Goal: Task Accomplishment & Management: Use online tool/utility

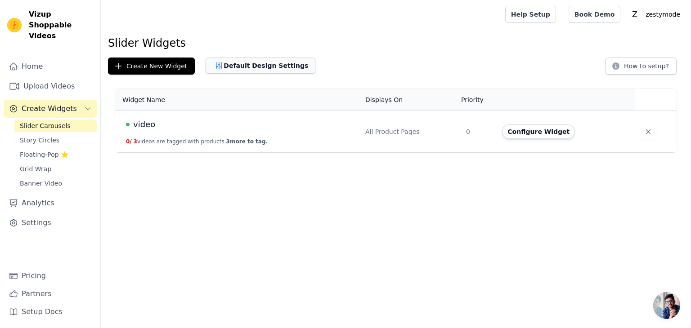
click at [237, 64] on button "Default Design Settings" at bounding box center [261, 66] width 110 height 16
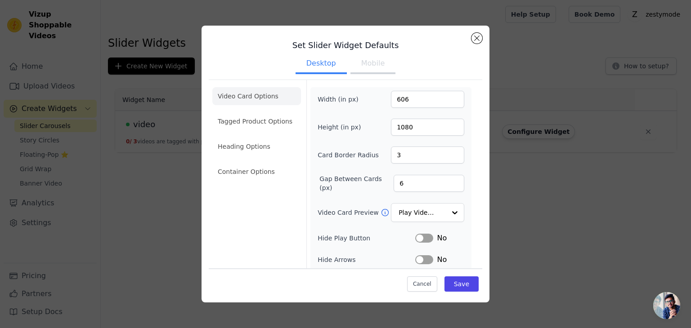
click at [190, 150] on div "Set Slider Widget Defaults Desktop Mobile Video Card Options Tagged Product Opt…" at bounding box center [345, 164] width 662 height 306
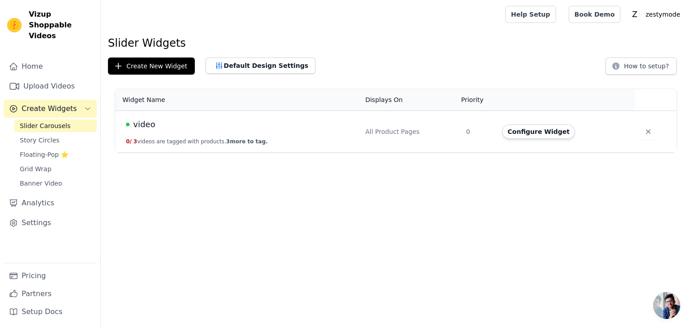
click at [320, 129] on div "video" at bounding box center [240, 124] width 229 height 13
click at [534, 138] on button "Configure Widget" at bounding box center [538, 132] width 73 height 14
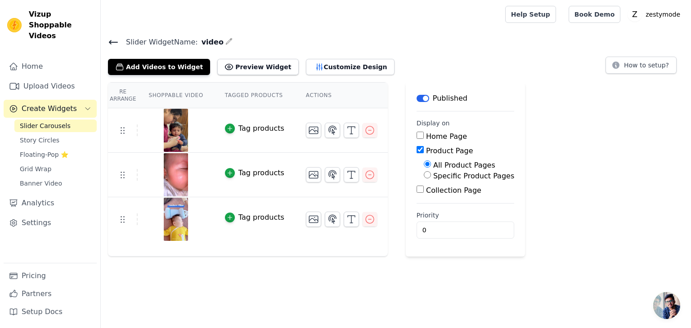
click at [110, 44] on icon at bounding box center [113, 42] width 11 height 11
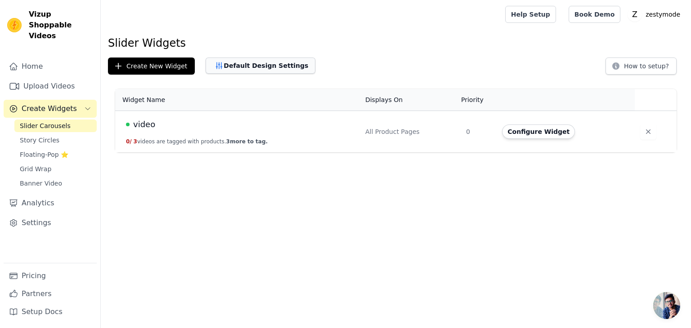
click at [244, 61] on button "Default Design Settings" at bounding box center [261, 66] width 110 height 16
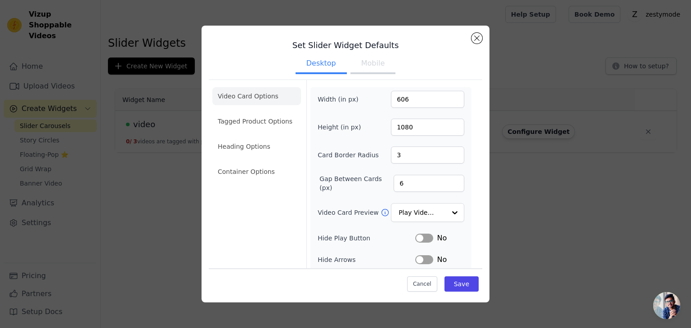
click at [368, 66] on button "Mobile" at bounding box center [372, 64] width 45 height 20
click at [248, 172] on li "Container Options" at bounding box center [256, 172] width 89 height 18
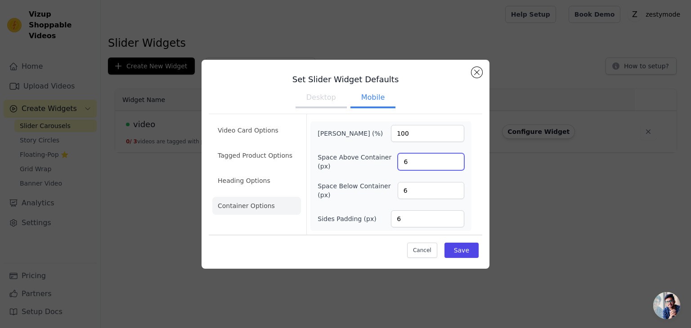
click at [407, 161] on input "6" at bounding box center [431, 161] width 67 height 17
click at [322, 104] on button "Desktop" at bounding box center [321, 99] width 51 height 20
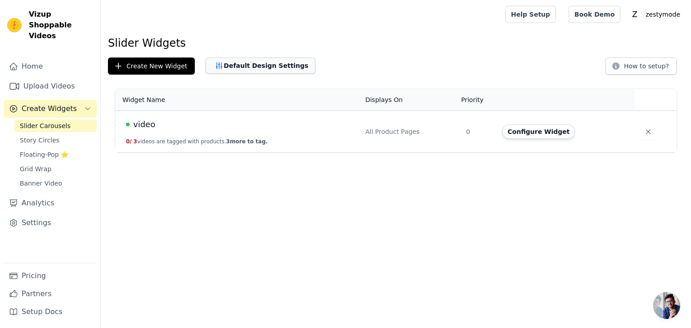
click at [252, 63] on button "Default Design Settings" at bounding box center [261, 66] width 110 height 16
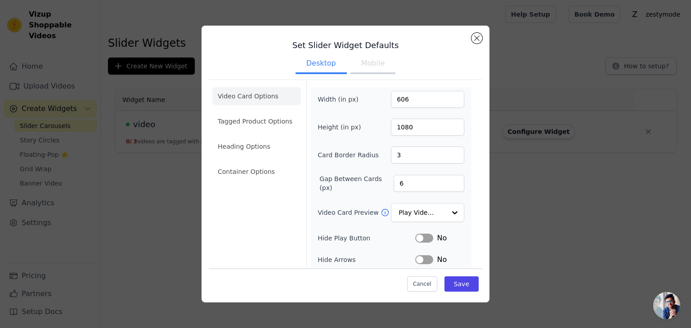
scroll to position [88, 0]
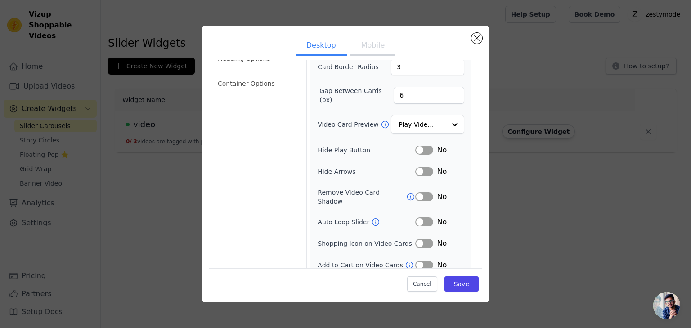
click at [367, 49] on button "Mobile" at bounding box center [372, 46] width 45 height 20
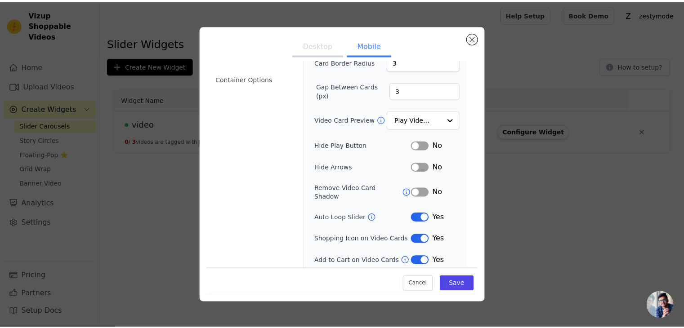
scroll to position [0, 0]
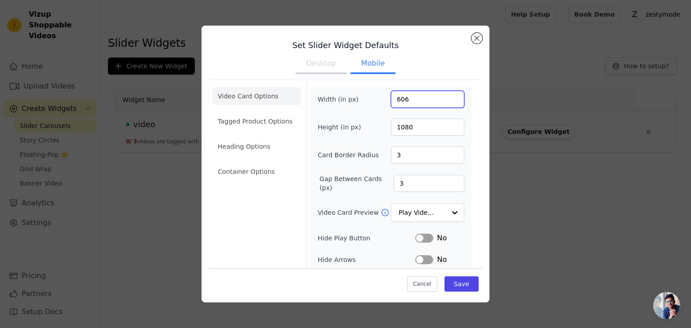
click at [419, 99] on input "606" at bounding box center [427, 99] width 73 height 17
type input "180"
click at [406, 126] on input "1080" at bounding box center [427, 127] width 73 height 17
click at [407, 130] on input "120" at bounding box center [427, 127] width 73 height 17
type input "250"
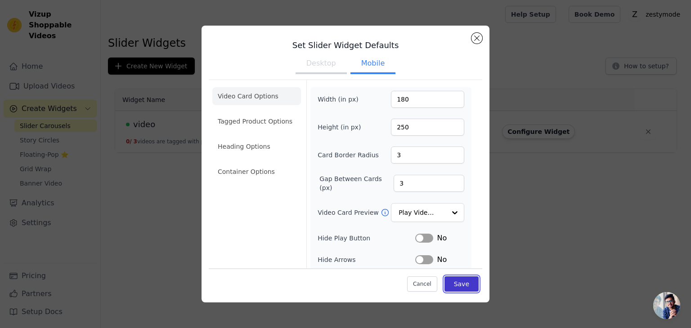
click at [452, 278] on button "Save" at bounding box center [462, 284] width 34 height 15
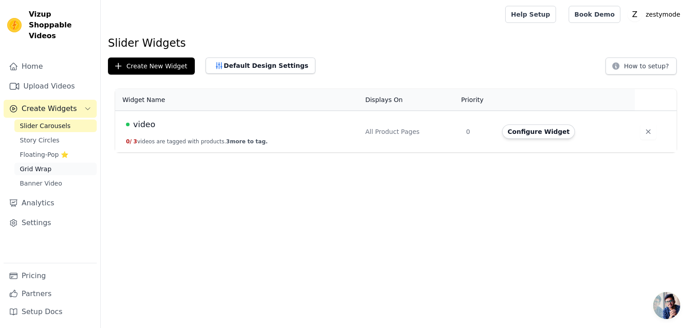
click at [31, 165] on span "Grid Wrap" at bounding box center [35, 169] width 31 height 9
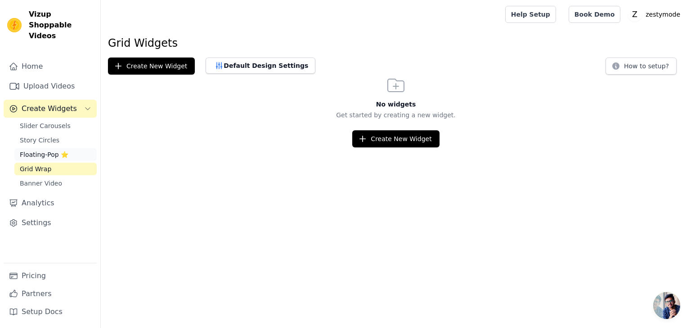
click at [26, 150] on span "Floating-Pop ⭐" at bounding box center [44, 154] width 49 height 9
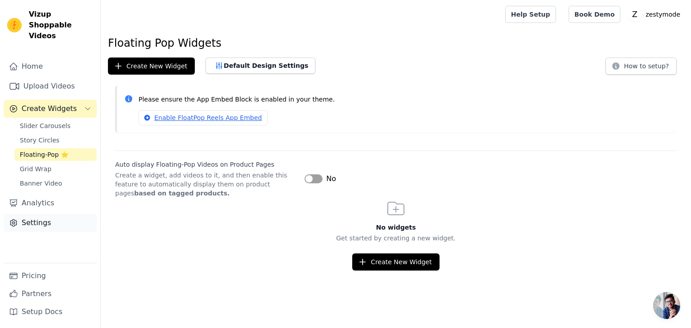
click at [22, 214] on link "Settings" at bounding box center [50, 223] width 93 height 18
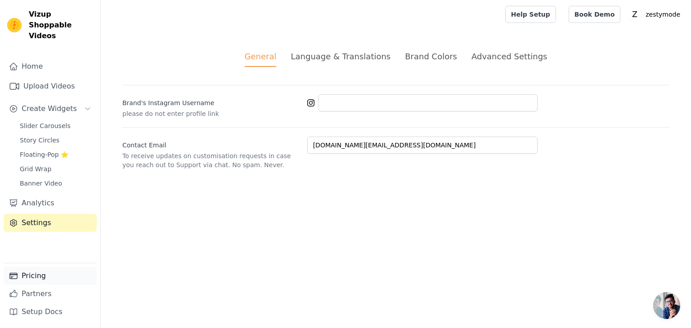
click at [32, 274] on link "Pricing" at bounding box center [50, 276] width 93 height 18
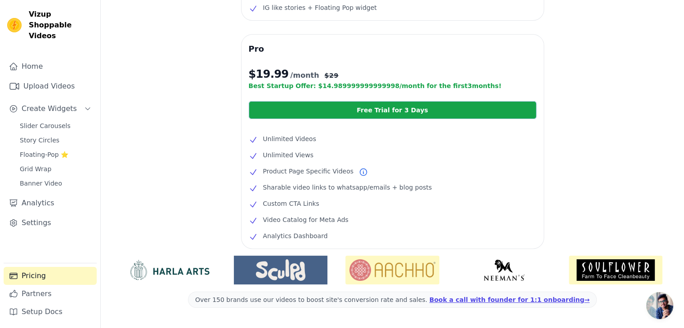
scroll to position [211, 0]
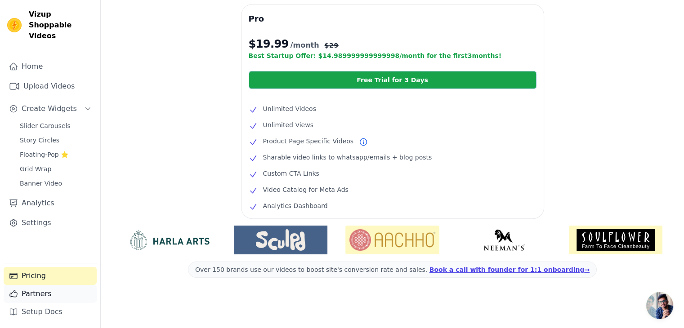
click at [33, 290] on link "Partners" at bounding box center [50, 294] width 93 height 18
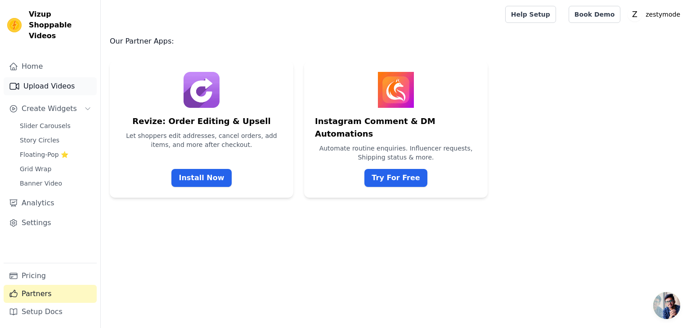
click at [50, 81] on link "Upload Videos" at bounding box center [50, 86] width 93 height 18
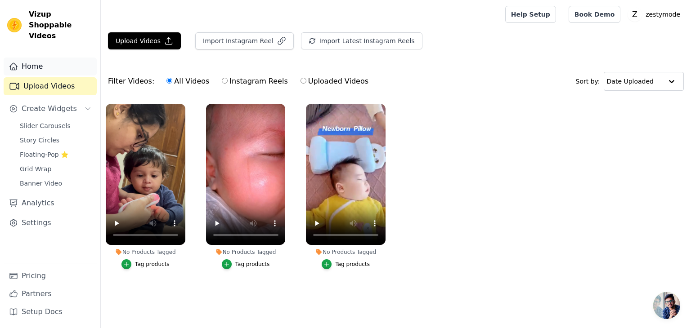
click at [33, 58] on link "Home" at bounding box center [50, 67] width 93 height 18
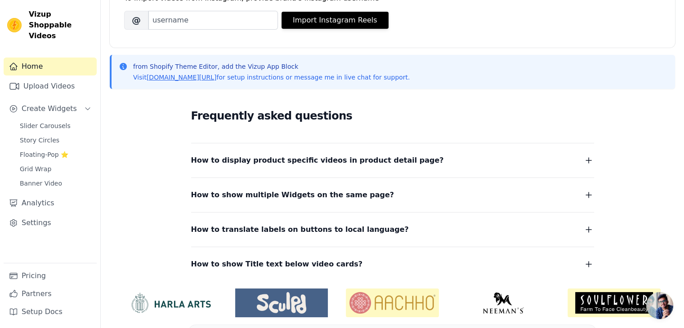
scroll to position [176, 0]
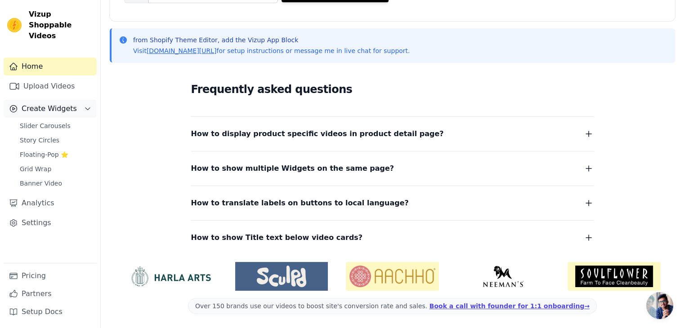
click at [49, 103] on span "Create Widgets" at bounding box center [49, 108] width 55 height 11
click at [29, 121] on span "Slider Carousels" at bounding box center [45, 125] width 51 height 9
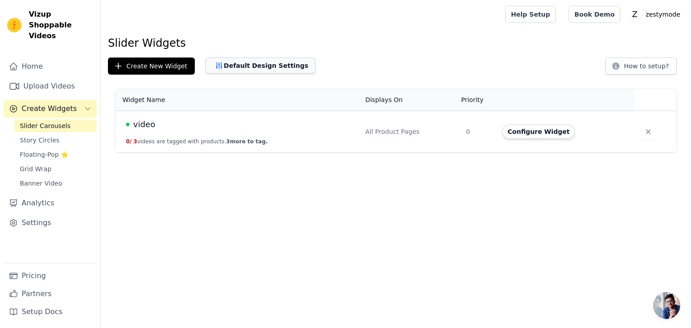
click at [233, 69] on button "Default Design Settings" at bounding box center [261, 66] width 110 height 16
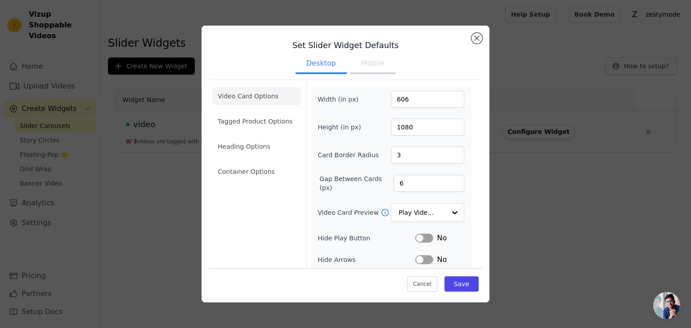
click at [364, 67] on button "Mobile" at bounding box center [372, 64] width 45 height 20
click at [418, 117] on div "Width (in px) 180 Height (in px) 250 Card Border Radius 3 Gap Between Cards (px…" at bounding box center [391, 236] width 147 height 290
click at [409, 96] on input "180" at bounding box center [427, 99] width 73 height 17
type input "120"
click at [408, 126] on input "250" at bounding box center [427, 127] width 73 height 17
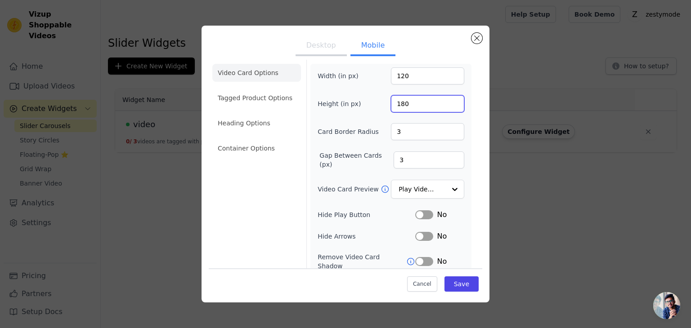
scroll to position [24, 0]
type input "180"
click at [459, 285] on button "Save" at bounding box center [462, 284] width 34 height 15
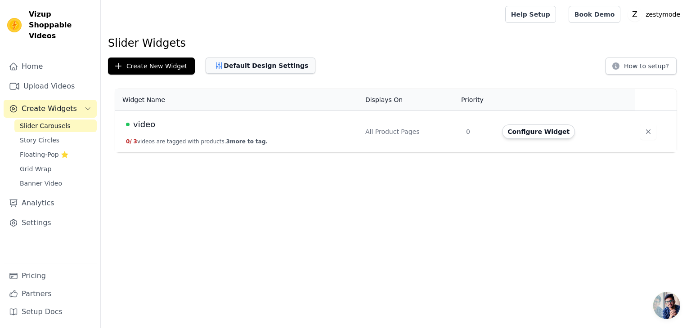
click at [266, 65] on button "Default Design Settings" at bounding box center [261, 66] width 110 height 16
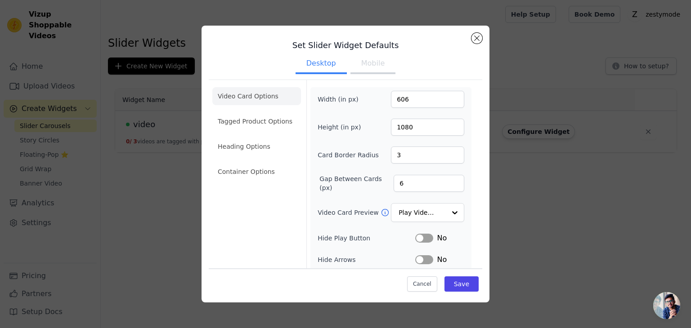
click at [379, 63] on button "Mobile" at bounding box center [372, 64] width 45 height 20
click at [376, 63] on button "Mobile" at bounding box center [372, 64] width 45 height 20
click at [411, 181] on input "3" at bounding box center [429, 183] width 71 height 17
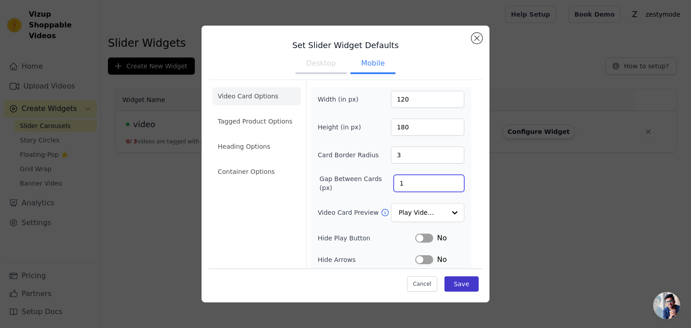
type input "1"
click at [460, 286] on button "Save" at bounding box center [462, 284] width 34 height 15
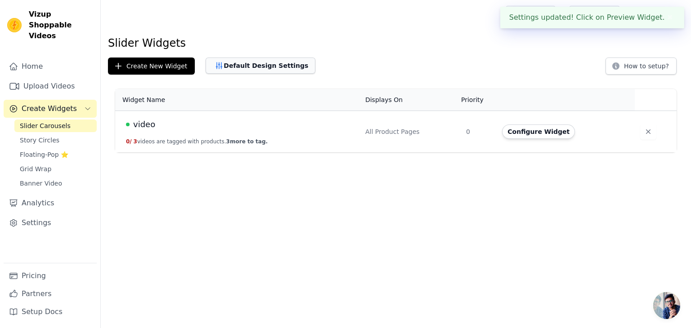
click at [239, 65] on button "Default Design Settings" at bounding box center [261, 66] width 110 height 16
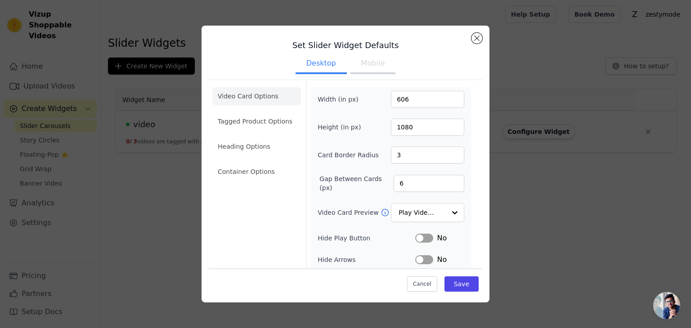
click at [370, 65] on button "Mobile" at bounding box center [372, 64] width 45 height 20
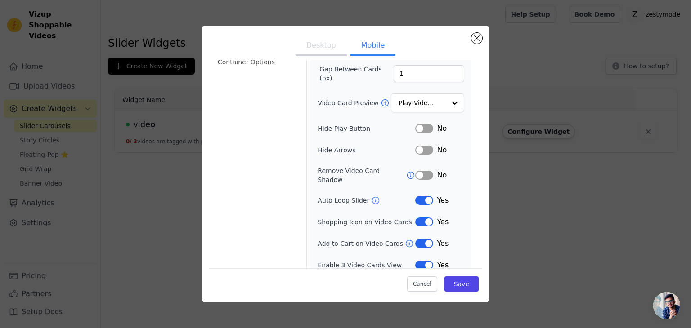
scroll to position [0, 0]
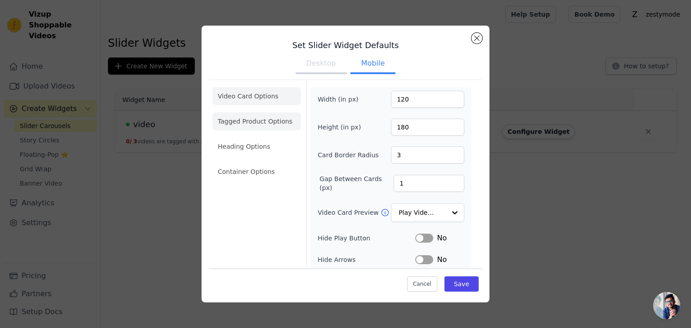
click at [239, 163] on li "Tagged Product Options" at bounding box center [256, 172] width 89 height 18
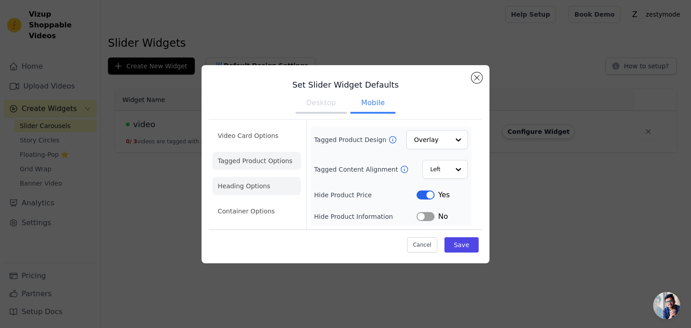
click at [243, 181] on li "Heading Options" at bounding box center [256, 186] width 89 height 18
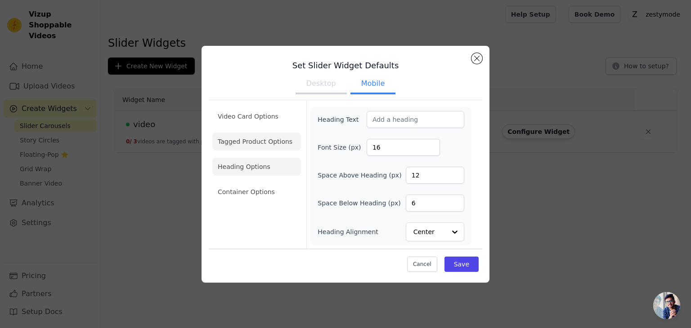
click at [251, 183] on li "Tagged Product Options" at bounding box center [256, 192] width 89 height 18
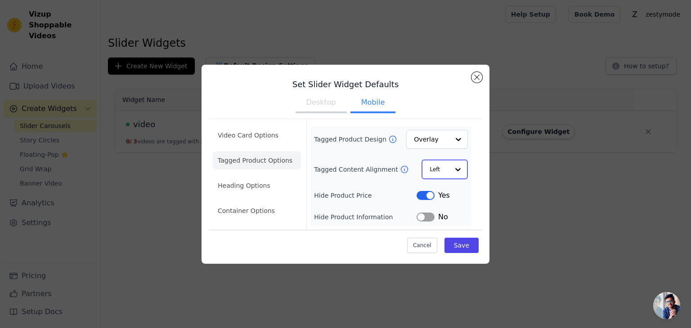
click at [441, 168] on input "Tagged Content Alignment" at bounding box center [439, 170] width 19 height 18
click at [439, 189] on div "Center" at bounding box center [444, 190] width 45 height 19
click at [255, 188] on li "Heading Options" at bounding box center [256, 186] width 89 height 18
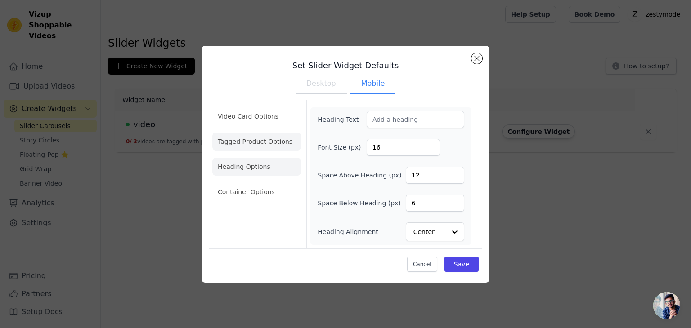
click at [255, 183] on li "Tagged Product Options" at bounding box center [256, 192] width 89 height 18
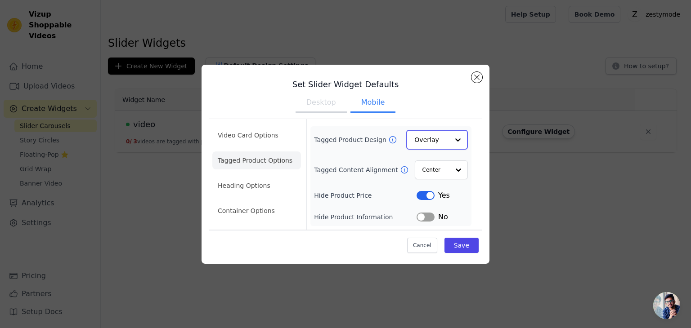
click at [433, 142] on input "Tagged Product Design" at bounding box center [431, 140] width 35 height 18
click at [388, 140] on icon at bounding box center [392, 139] width 9 height 9
click at [261, 152] on li "Video Card Options" at bounding box center [256, 161] width 89 height 18
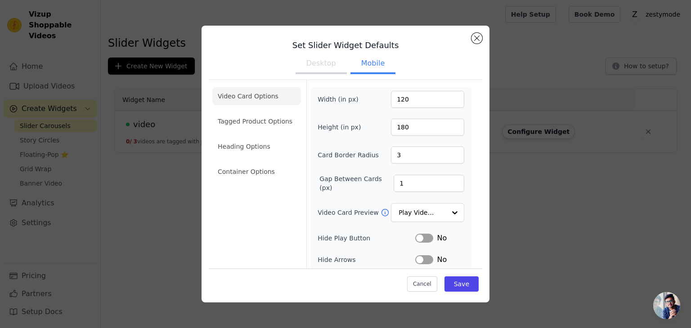
click at [267, 111] on ul "Video Card Options Tagged Product Options Heading Options Container Options" at bounding box center [256, 134] width 89 height 101
click at [265, 163] on li "Tagged Product Options" at bounding box center [256, 172] width 89 height 18
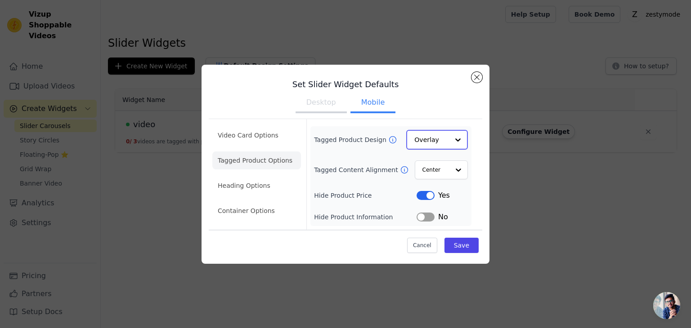
click at [432, 137] on input "Tagged Product Design" at bounding box center [431, 140] width 35 height 18
click at [432, 185] on div "Overlay" at bounding box center [437, 180] width 62 height 19
click at [254, 179] on li "Heading Options" at bounding box center [256, 186] width 89 height 18
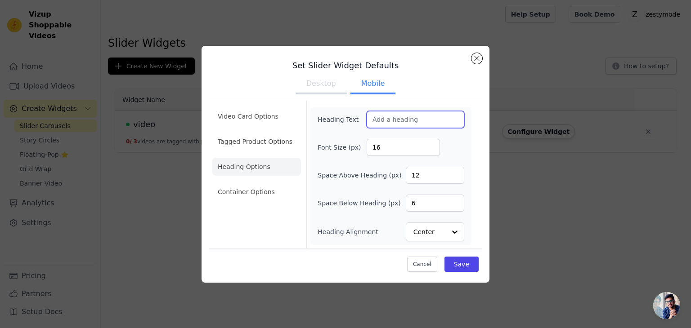
click at [393, 119] on input "Heading Text" at bounding box center [416, 119] width 98 height 17
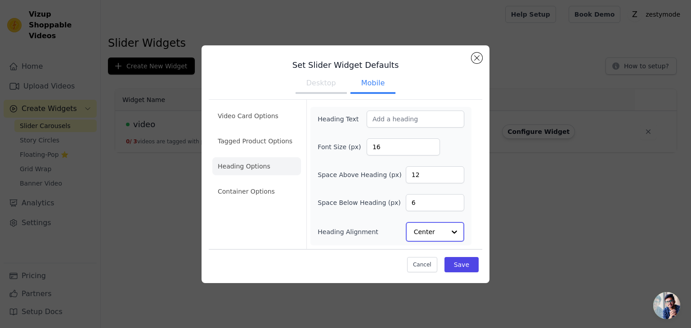
click at [427, 231] on input "Heading Alignment" at bounding box center [429, 232] width 31 height 18
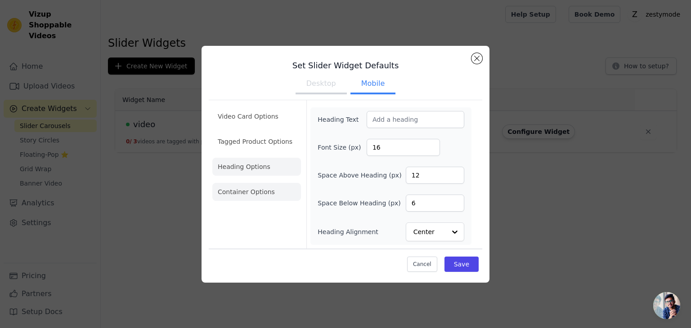
click at [270, 192] on li "Container Options" at bounding box center [256, 192] width 89 height 18
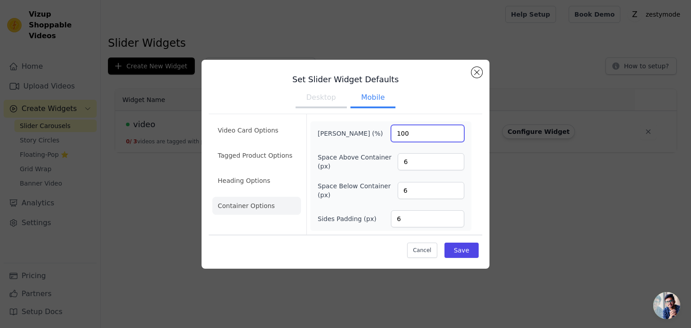
click at [409, 135] on input "100" at bounding box center [427, 133] width 73 height 17
click at [409, 162] on input "6" at bounding box center [431, 161] width 67 height 17
type input "0"
click at [416, 188] on input "6" at bounding box center [431, 190] width 67 height 17
type input "0"
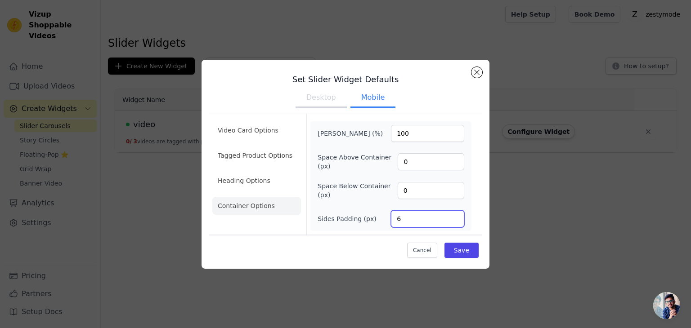
click at [404, 219] on input "6" at bounding box center [427, 219] width 73 height 17
type input "1"
click at [458, 247] on button "Save" at bounding box center [462, 250] width 34 height 15
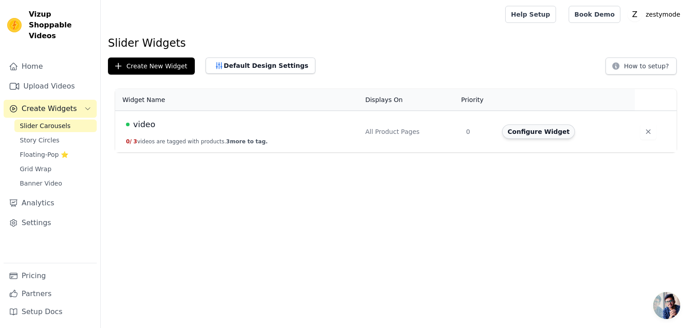
click at [529, 130] on button "Configure Widget" at bounding box center [538, 132] width 73 height 14
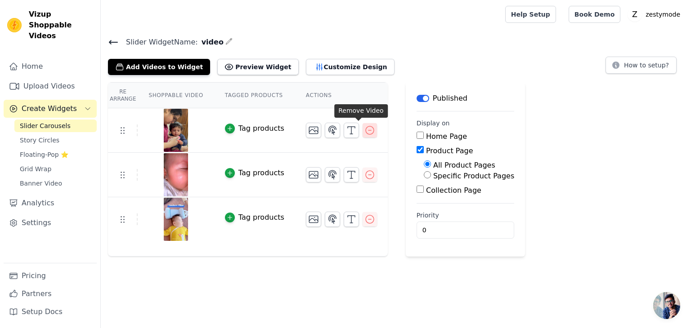
click at [364, 129] on icon "button" at bounding box center [369, 130] width 11 height 11
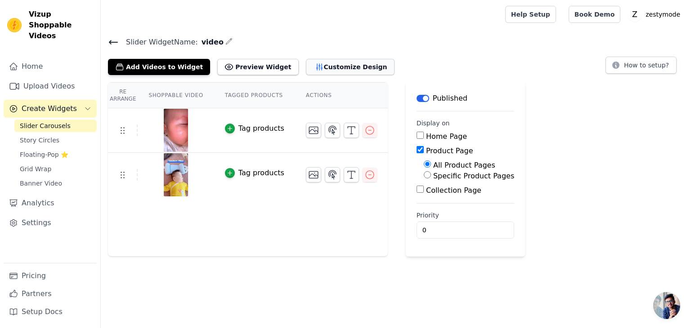
click at [309, 68] on button "Customize Design" at bounding box center [350, 67] width 89 height 16
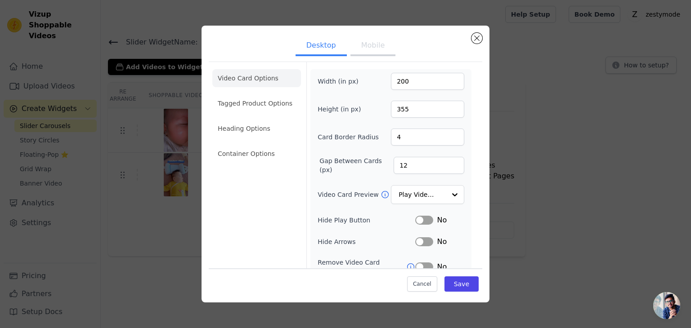
click at [358, 39] on button "Mobile" at bounding box center [372, 46] width 45 height 20
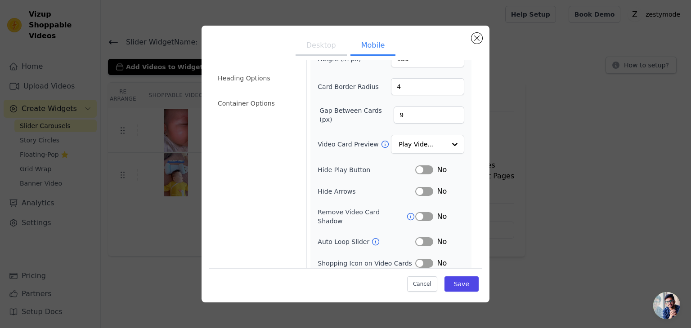
scroll to position [52, 0]
click at [253, 105] on li "Container Options" at bounding box center [256, 102] width 89 height 18
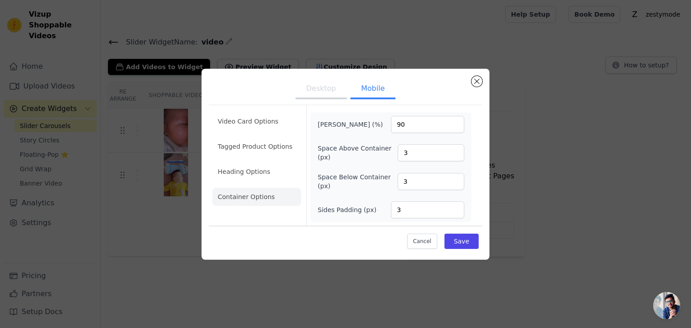
scroll to position [0, 0]
click at [477, 80] on button "Close modal" at bounding box center [476, 81] width 11 height 11
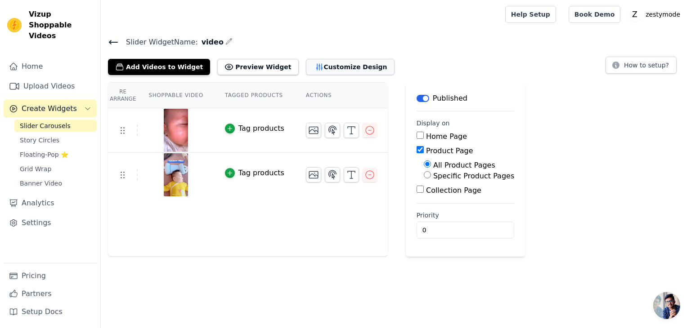
click at [329, 70] on button "Customize Design" at bounding box center [350, 67] width 89 height 16
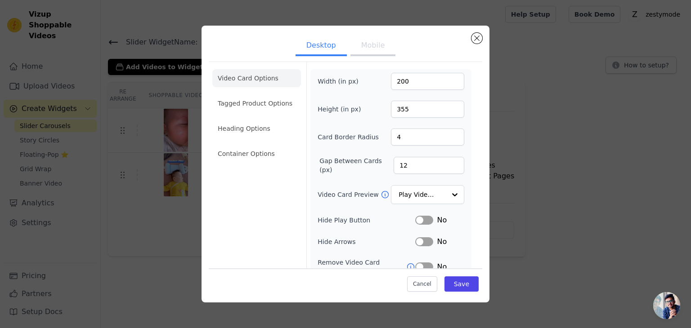
click at [367, 47] on button "Mobile" at bounding box center [372, 46] width 45 height 20
click at [279, 145] on li "Tagged Product Options" at bounding box center [256, 154] width 89 height 18
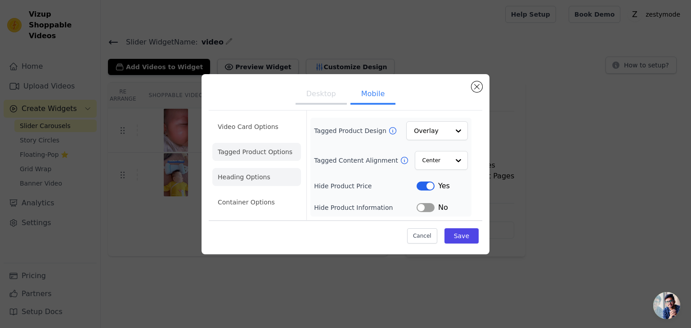
click at [225, 177] on li "Heading Options" at bounding box center [256, 177] width 89 height 18
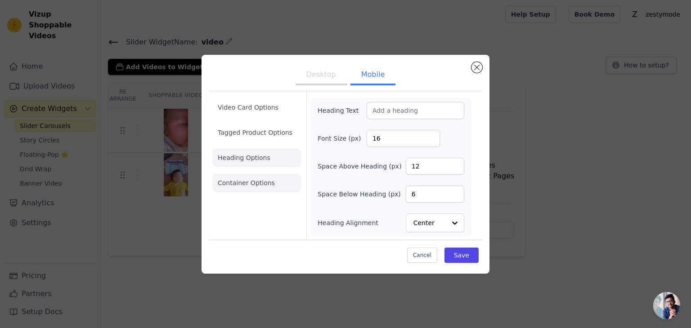
click at [250, 181] on li "Container Options" at bounding box center [256, 183] width 89 height 18
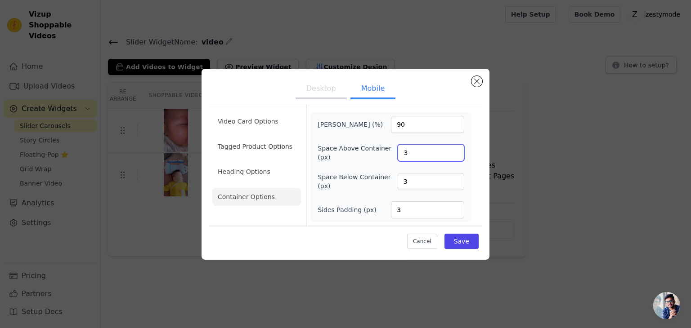
click at [409, 153] on input "3" at bounding box center [431, 152] width 67 height 17
type input "1"
click at [406, 177] on input "3" at bounding box center [431, 181] width 67 height 17
type input "1"
click at [402, 211] on input "3" at bounding box center [427, 210] width 73 height 17
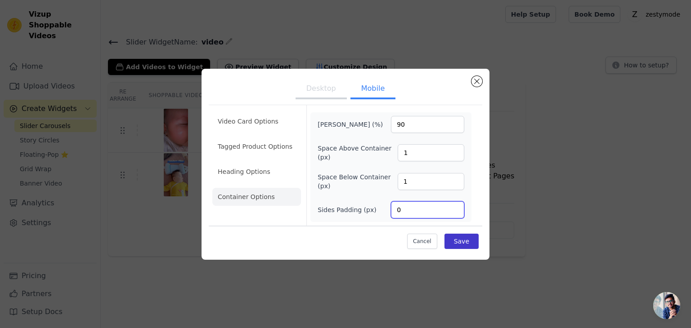
type input "0"
click at [464, 240] on button "Save" at bounding box center [462, 241] width 34 height 15
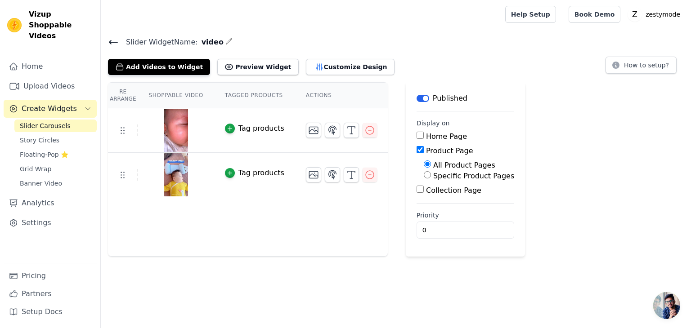
click at [250, 131] on div "Tag products" at bounding box center [261, 128] width 46 height 11
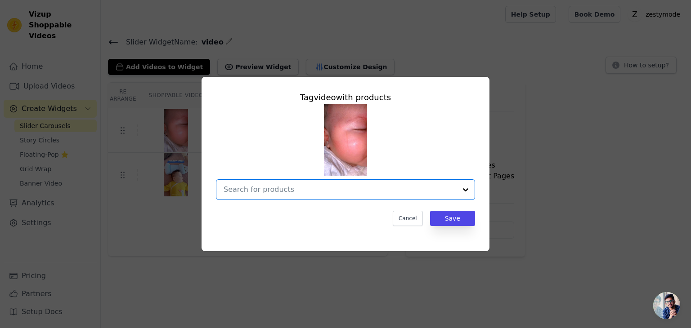
click at [287, 191] on input "text" at bounding box center [340, 189] width 233 height 11
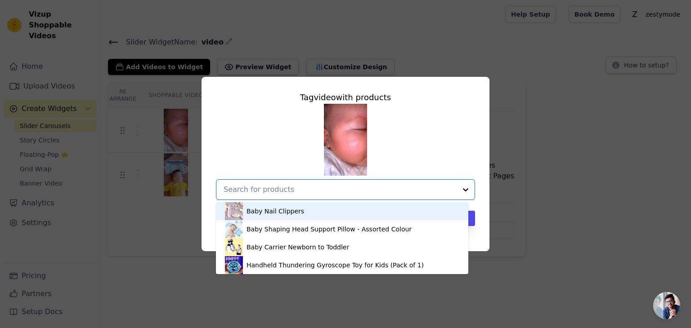
click at [279, 215] on div "Baby Nail Clippers" at bounding box center [276, 211] width 58 height 9
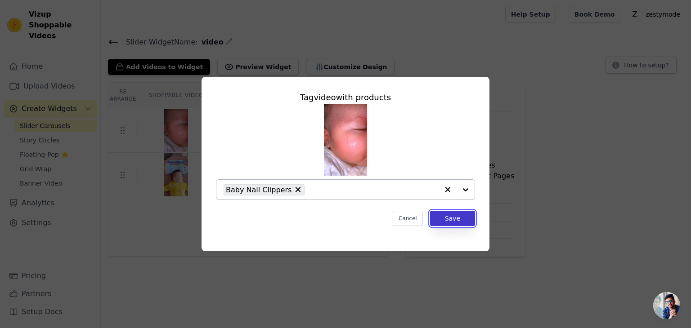
click at [452, 221] on button "Save" at bounding box center [452, 218] width 45 height 15
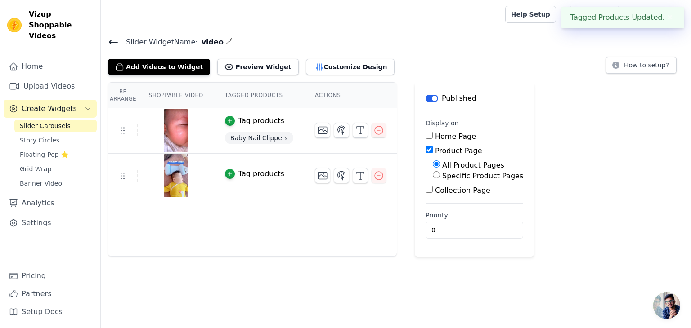
click at [245, 173] on div "Tag products" at bounding box center [261, 174] width 46 height 11
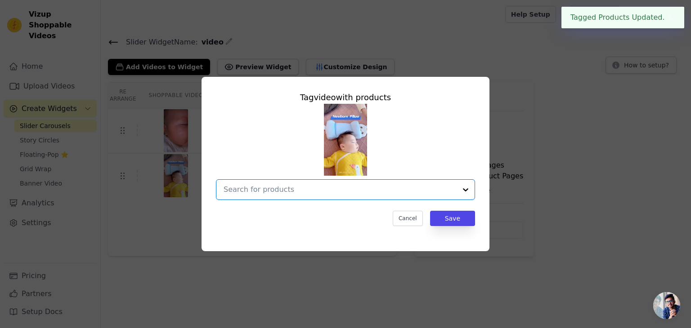
click at [349, 188] on input "text" at bounding box center [340, 189] width 233 height 11
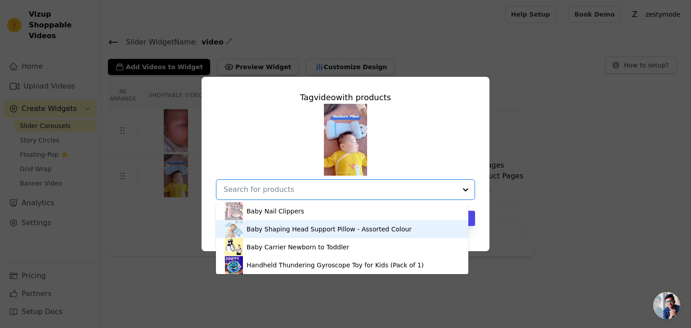
click at [290, 233] on div "Baby Shaping Head Support Pillow - Assorted Colour" at bounding box center [329, 229] width 165 height 9
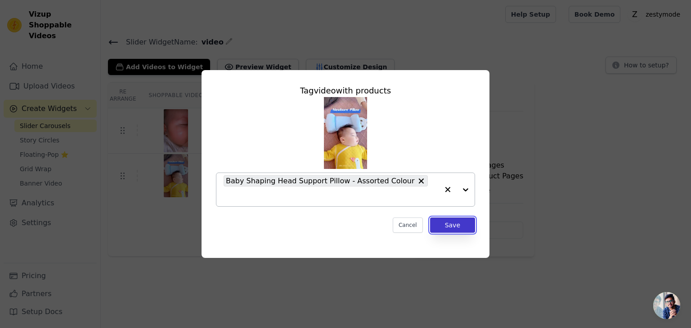
click at [445, 221] on button "Save" at bounding box center [452, 225] width 45 height 15
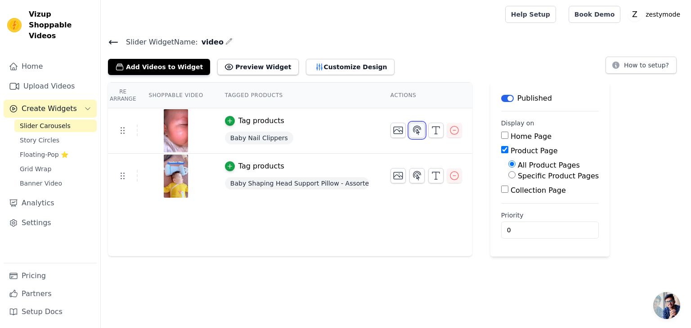
click at [412, 130] on icon "button" at bounding box center [417, 130] width 11 height 11
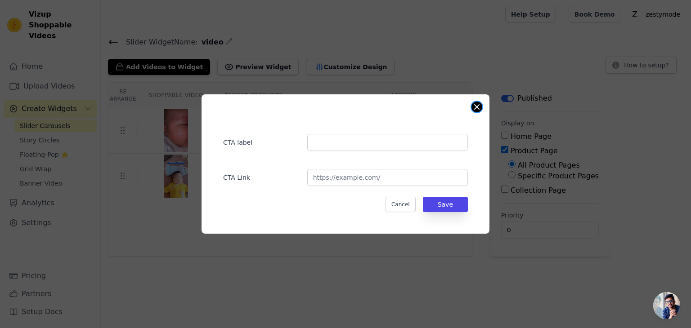
click at [476, 110] on button "Close modal" at bounding box center [476, 107] width 11 height 11
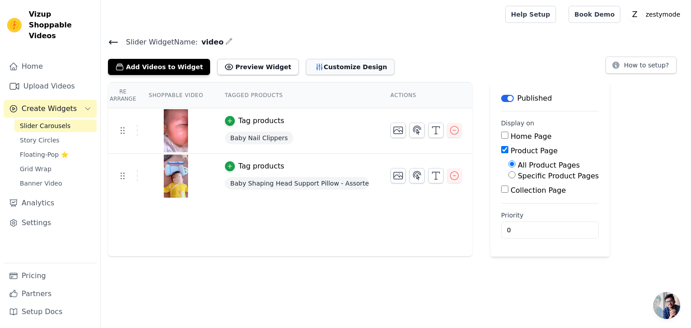
click at [307, 67] on button "Customize Design" at bounding box center [350, 67] width 89 height 16
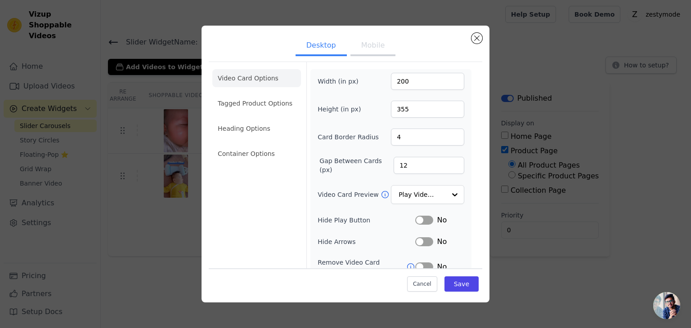
click at [365, 52] on button "Mobile" at bounding box center [372, 46] width 45 height 20
click at [234, 153] on li "Container Options" at bounding box center [256, 154] width 89 height 18
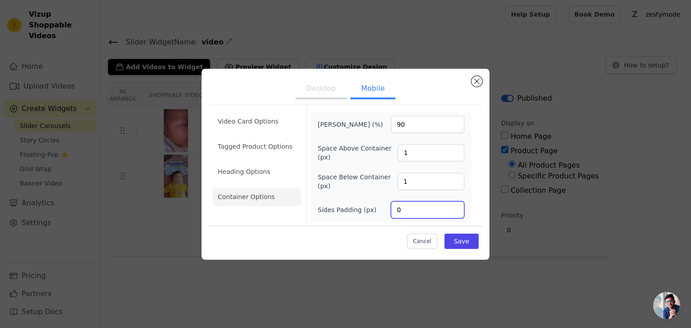
click at [400, 211] on input "0" at bounding box center [427, 210] width 73 height 17
type input "1"
click at [457, 239] on button "Save" at bounding box center [462, 241] width 34 height 15
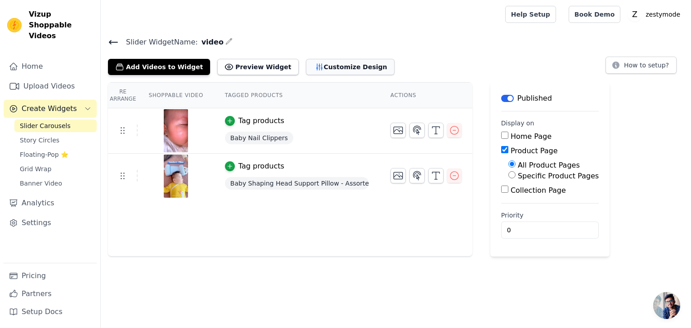
click at [321, 69] on button "Customize Design" at bounding box center [350, 67] width 89 height 16
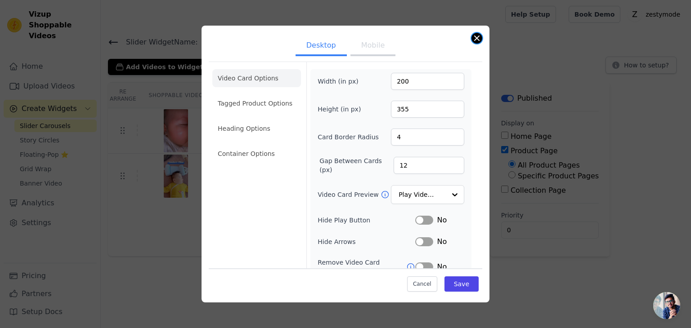
click at [476, 38] on button "Close modal" at bounding box center [476, 38] width 11 height 11
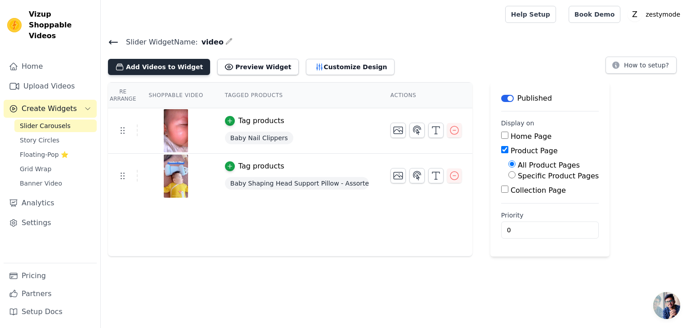
click at [159, 63] on button "Add Videos to Widget" at bounding box center [159, 67] width 102 height 16
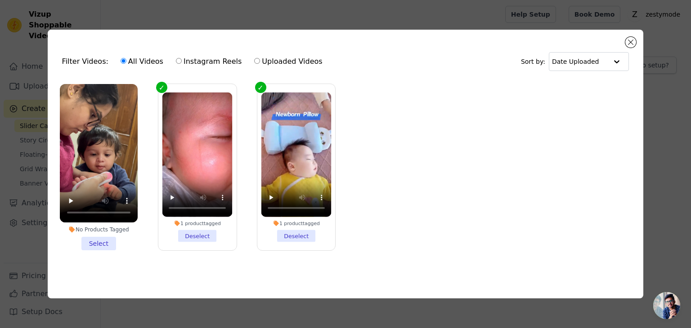
click at [254, 58] on input "Uploaded Videos" at bounding box center [257, 61] width 6 height 6
radio input "true"
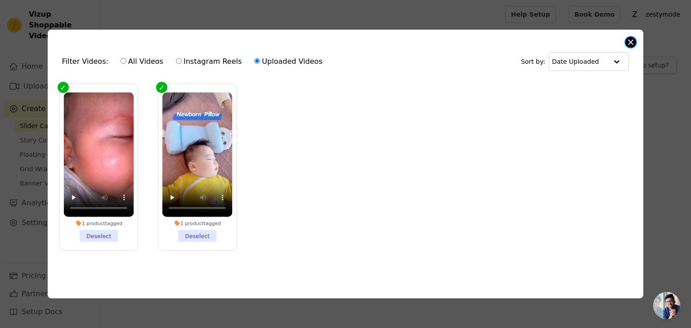
click at [633, 40] on button "Close modal" at bounding box center [630, 42] width 11 height 11
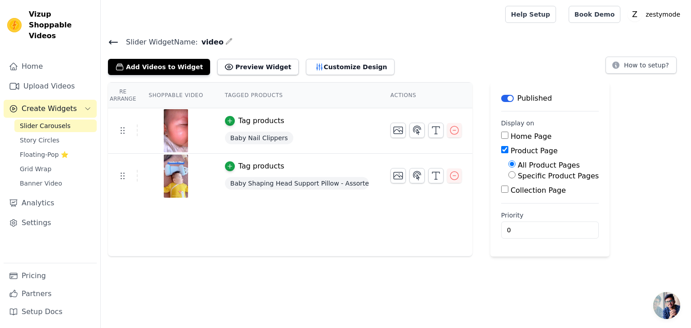
click at [115, 43] on icon at bounding box center [113, 42] width 11 height 11
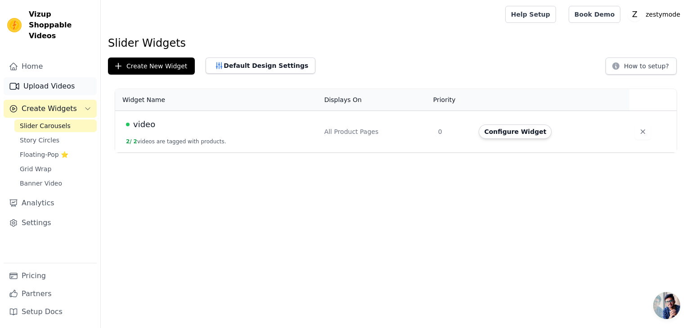
click at [50, 80] on link "Upload Videos" at bounding box center [50, 86] width 93 height 18
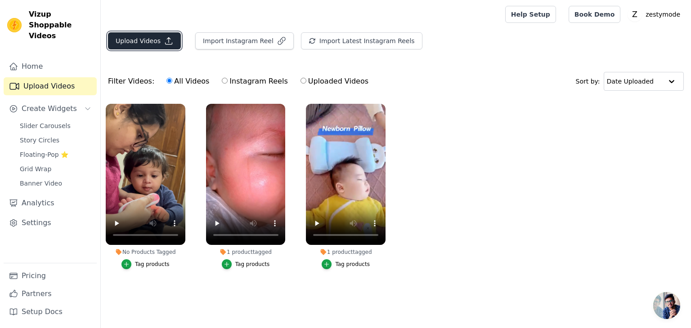
click at [139, 38] on button "Upload Videos" at bounding box center [144, 40] width 73 height 17
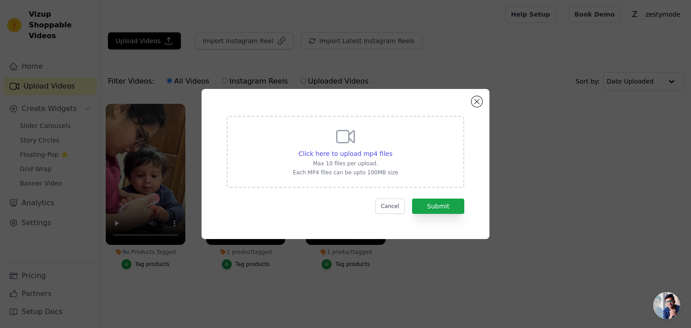
click at [330, 142] on div "Click here to upload mp4 files Max 10 files per upload. Each MP4 files can be u…" at bounding box center [345, 151] width 105 height 50
click at [392, 149] on input "Click here to upload mp4 files Max 10 files per upload. Each MP4 files can be u…" at bounding box center [392, 149] width 0 height 0
type input "C:\fakepath\b83b69f3bc122747b4234d5b9f0ffbfd.mp4"
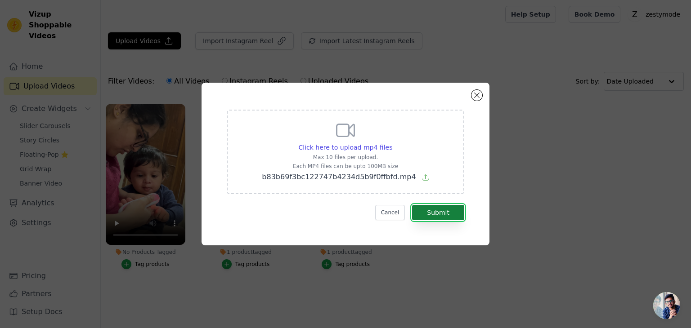
click at [439, 216] on button "Submit" at bounding box center [438, 212] width 52 height 15
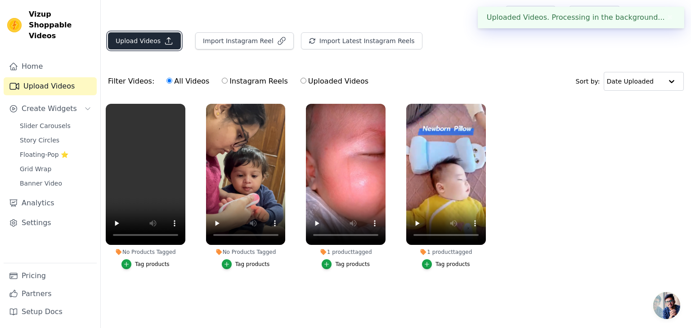
click at [142, 39] on button "Upload Videos" at bounding box center [144, 40] width 73 height 17
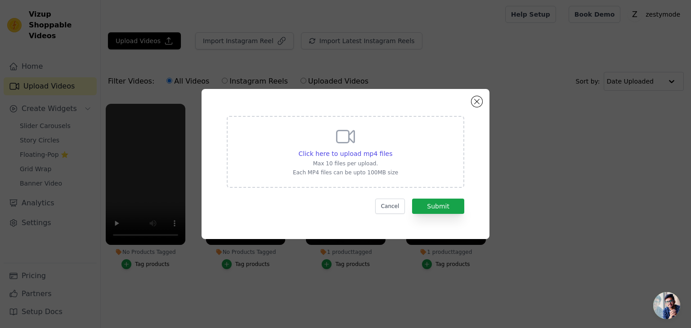
click at [364, 158] on div "Click here to upload mp4 files Max 10 files per upload. Each MP4 files can be u…" at bounding box center [345, 151] width 105 height 50
click at [392, 149] on input "Click here to upload mp4 files Max 10 files per upload. Each MP4 files can be u…" at bounding box center [392, 149] width 0 height 0
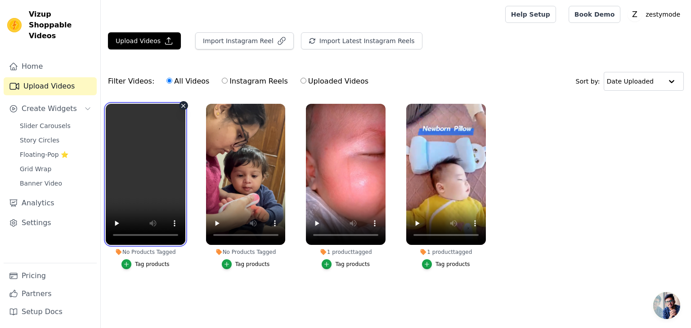
click at [171, 179] on video at bounding box center [146, 174] width 80 height 141
click at [139, 172] on video at bounding box center [146, 174] width 80 height 141
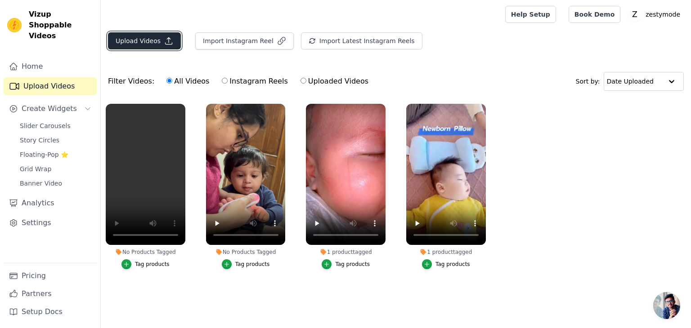
click at [149, 40] on button "Upload Videos" at bounding box center [144, 40] width 73 height 17
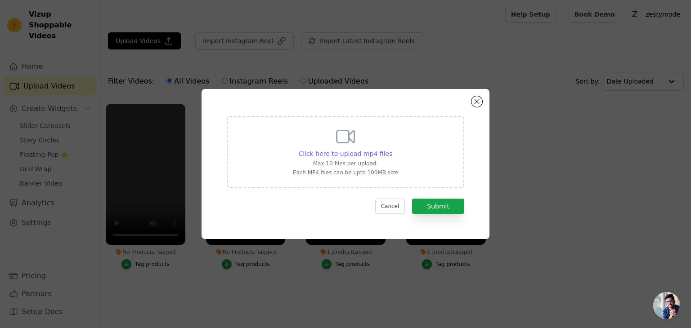
click at [374, 153] on span "Click here to upload mp4 files" at bounding box center [346, 153] width 94 height 7
click at [392, 149] on input "Click here to upload mp4 files Max 10 files per upload. Each MP4 files can be u…" at bounding box center [392, 149] width 0 height 0
type input "C:\fakepath\ea0a17c73f984aa9ac34a38c9f5a1d08.HD-1080p-2.5Mbps-50102981.mp4"
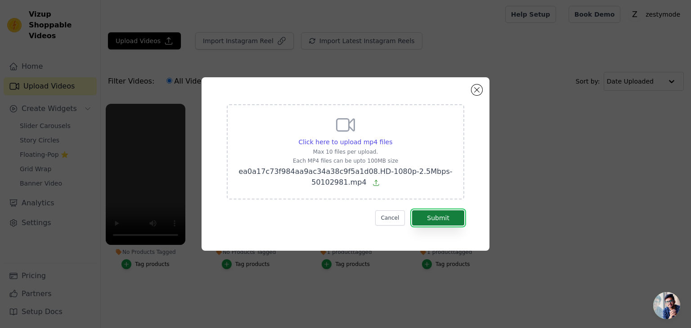
click at [430, 216] on button "Submit" at bounding box center [438, 218] width 52 height 15
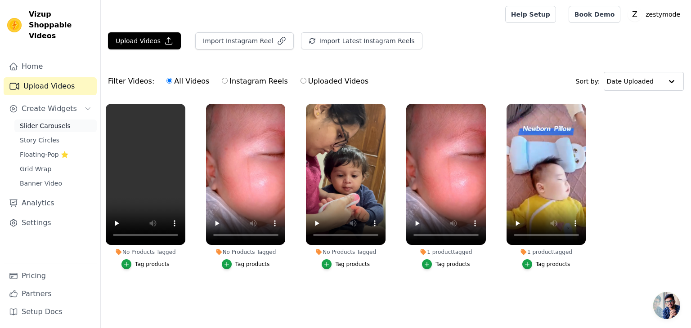
click at [38, 121] on span "Slider Carousels" at bounding box center [45, 125] width 51 height 9
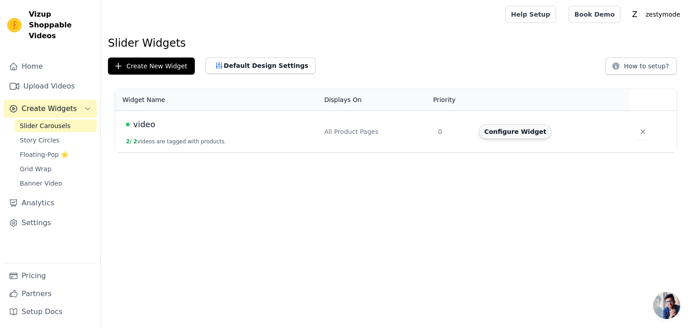
click at [504, 131] on button "Configure Widget" at bounding box center [515, 132] width 73 height 14
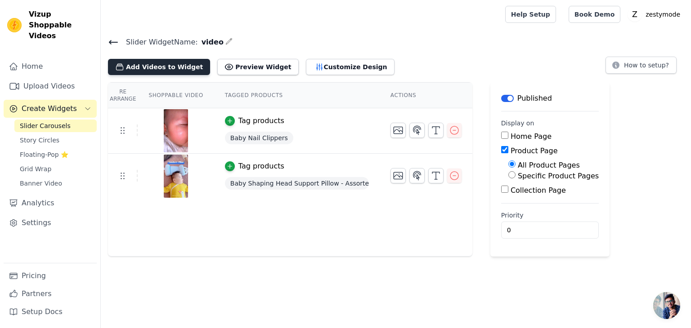
click at [142, 65] on button "Add Videos to Widget" at bounding box center [159, 67] width 102 height 16
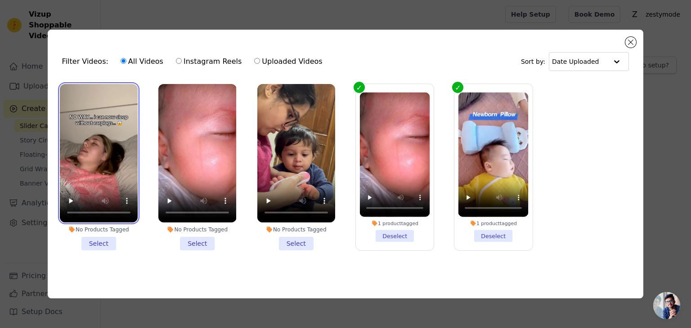
click at [100, 130] on video at bounding box center [99, 153] width 78 height 139
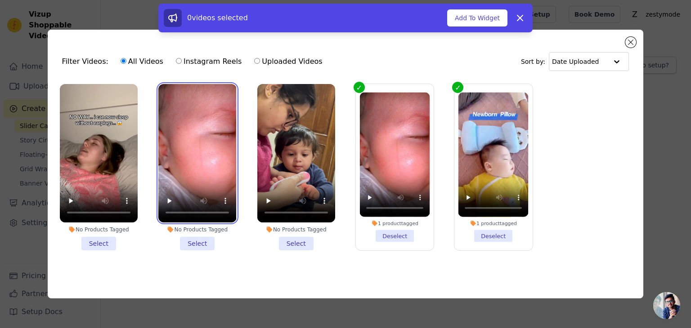
click at [208, 127] on video at bounding box center [197, 153] width 78 height 139
drag, startPoint x: 33, startPoint y: 175, endPoint x: 142, endPoint y: 159, distance: 110.5
click at [142, 159] on div "Filter Videos: All Videos Instagram Reels Uploaded Videos Sort by: Date Uploade…" at bounding box center [345, 164] width 662 height 298
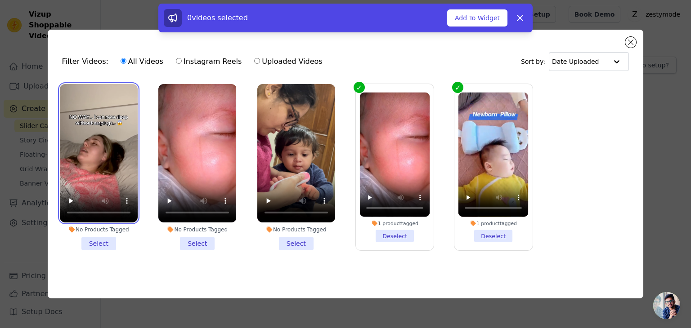
click at [90, 139] on video at bounding box center [99, 153] width 78 height 139
click at [108, 242] on li "No Products Tagged Select" at bounding box center [99, 167] width 78 height 166
click at [0, 0] on input "No Products Tagged Select" at bounding box center [0, 0] width 0 height 0
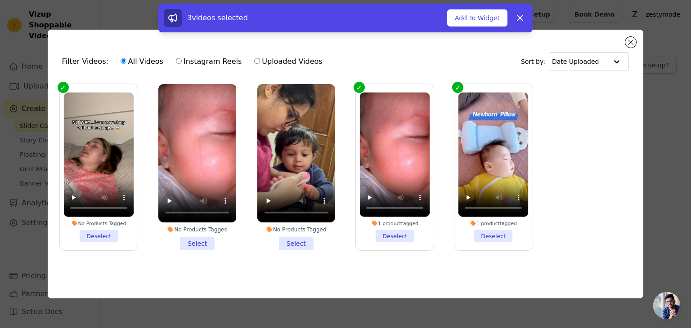
click at [192, 242] on li "No Products Tagged Select" at bounding box center [197, 167] width 78 height 166
click at [0, 0] on input "No Products Tagged Select" at bounding box center [0, 0] width 0 height 0
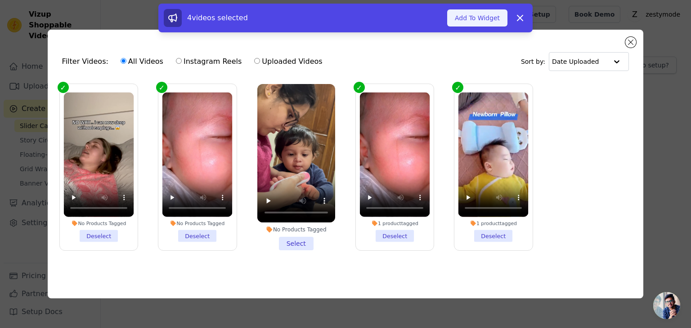
click at [476, 17] on button "Add To Widget" at bounding box center [477, 17] width 60 height 17
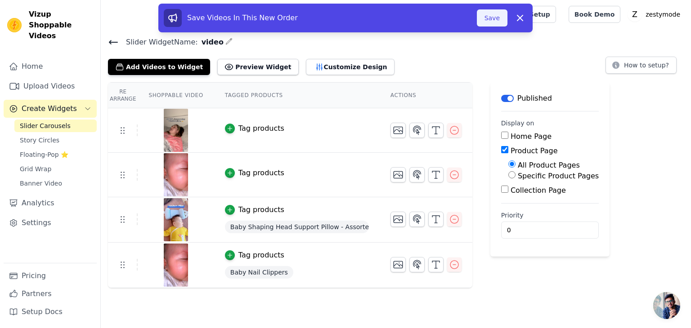
click at [494, 17] on button "Save" at bounding box center [492, 17] width 31 height 17
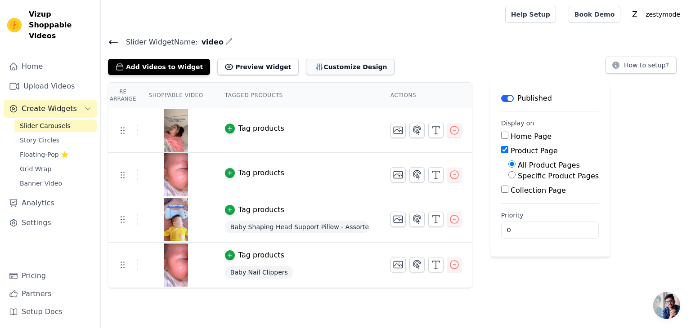
click at [322, 69] on button "Customize Design" at bounding box center [350, 67] width 89 height 16
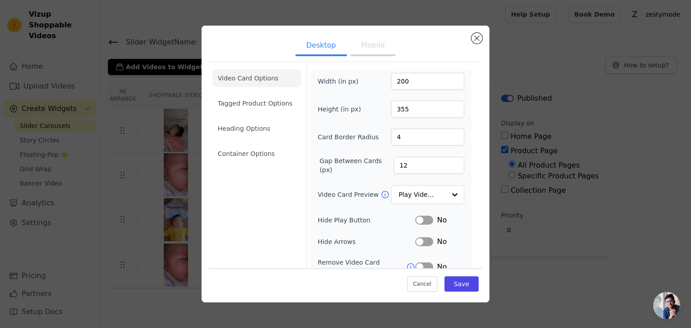
click at [356, 44] on button "Mobile" at bounding box center [372, 46] width 45 height 20
click at [409, 81] on input "160" at bounding box center [427, 81] width 73 height 17
type input "180"
click at [406, 110] on input "180" at bounding box center [427, 109] width 73 height 17
type input "160"
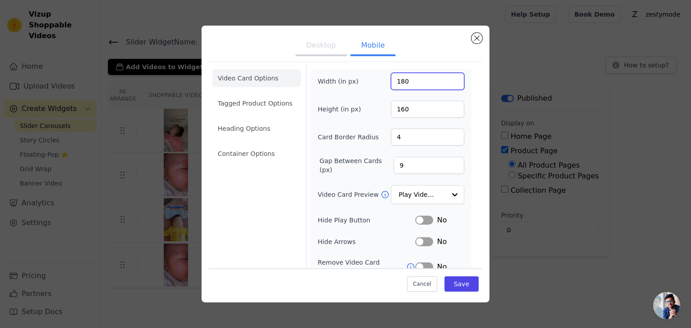
click at [405, 75] on input "180" at bounding box center [427, 81] width 73 height 17
type input "10"
click at [395, 110] on input "160" at bounding box center [427, 109] width 73 height 17
type input "60"
click at [458, 287] on button "Save" at bounding box center [462, 284] width 34 height 15
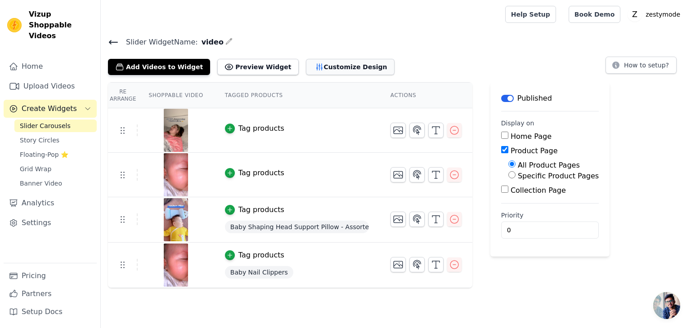
click at [331, 65] on button "Customize Design" at bounding box center [350, 67] width 89 height 16
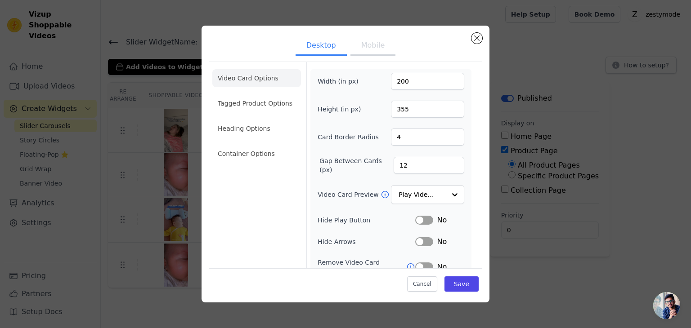
click at [363, 44] on button "Mobile" at bounding box center [372, 46] width 45 height 20
click at [400, 83] on input "10" at bounding box center [427, 81] width 73 height 17
type input "600"
click at [405, 110] on input "60" at bounding box center [427, 109] width 73 height 17
type input "1080"
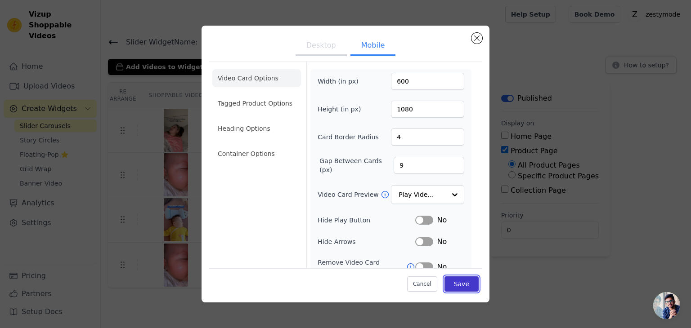
click at [454, 285] on button "Save" at bounding box center [462, 284] width 34 height 15
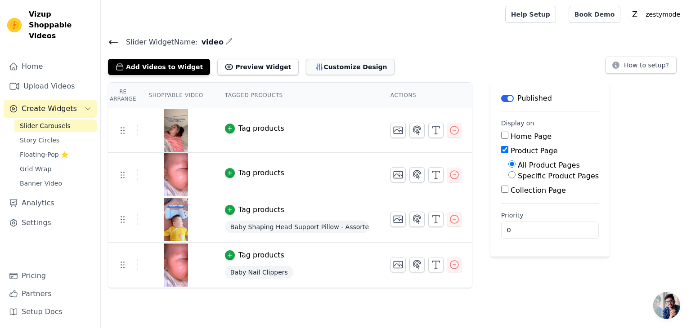
click at [306, 66] on button "Customize Design" at bounding box center [350, 67] width 89 height 16
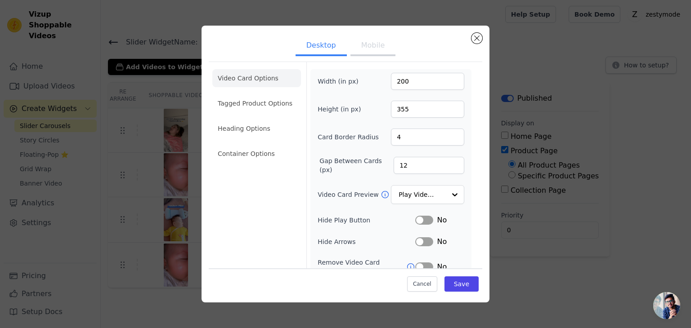
click at [373, 41] on button "Mobile" at bounding box center [372, 46] width 45 height 20
click at [419, 83] on input "600" at bounding box center [427, 81] width 73 height 17
type input "90"
click at [410, 112] on input "1080" at bounding box center [427, 109] width 73 height 17
type input "160"
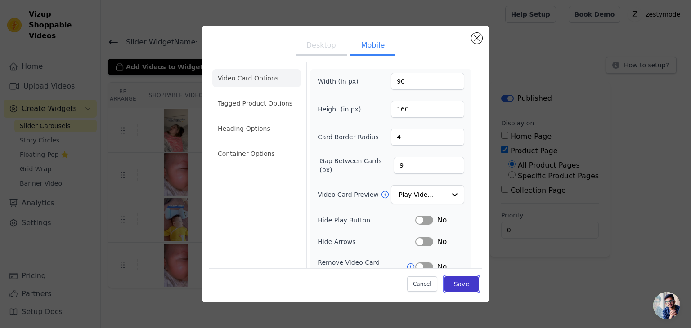
click at [457, 285] on button "Save" at bounding box center [462, 284] width 34 height 15
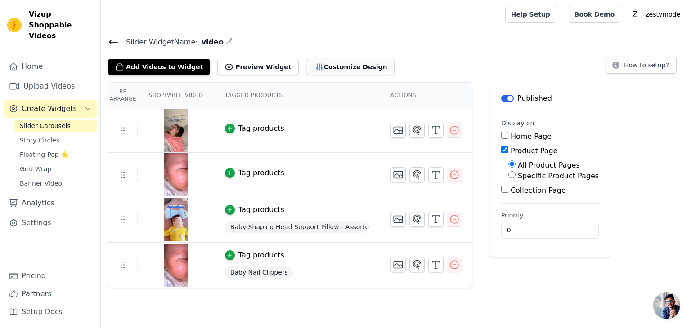
click at [312, 61] on button "Customize Design" at bounding box center [350, 67] width 89 height 16
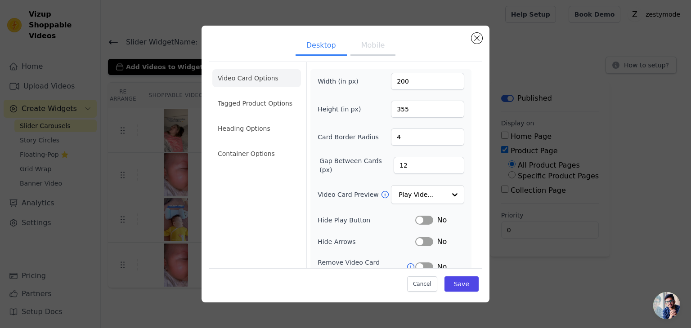
click at [367, 48] on button "Mobile" at bounding box center [372, 46] width 45 height 20
click at [401, 82] on input "90" at bounding box center [427, 81] width 73 height 17
type input "240"
click at [405, 109] on input "160" at bounding box center [427, 109] width 73 height 17
click at [458, 287] on button "Save" at bounding box center [462, 284] width 34 height 15
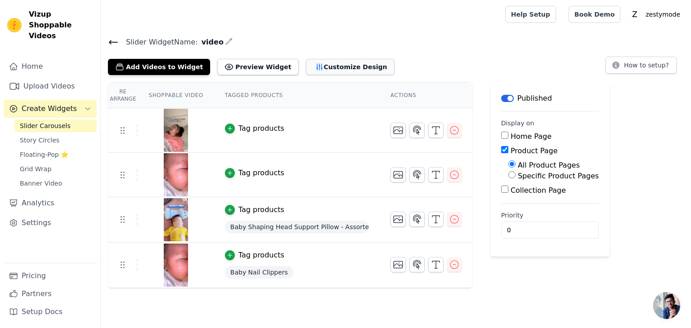
click at [319, 62] on button "Customize Design" at bounding box center [350, 67] width 89 height 16
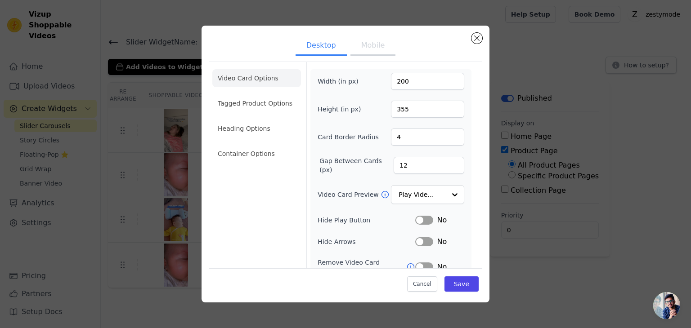
click at [367, 44] on button "Mobile" at bounding box center [372, 46] width 45 height 20
click at [400, 85] on input "240" at bounding box center [427, 81] width 73 height 17
type input "600"
click at [454, 283] on button "Save" at bounding box center [462, 284] width 34 height 15
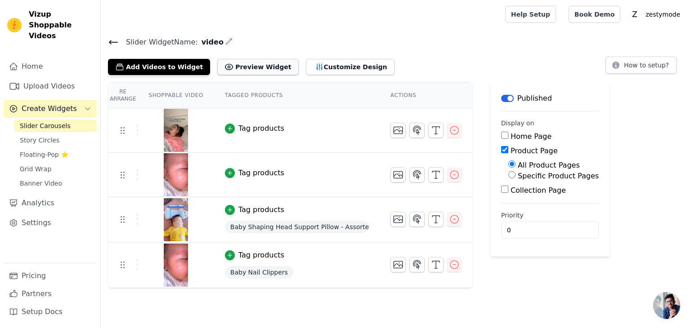
click at [240, 65] on button "Preview Widget" at bounding box center [257, 67] width 81 height 16
click at [315, 67] on button "Customize Design" at bounding box center [350, 67] width 89 height 16
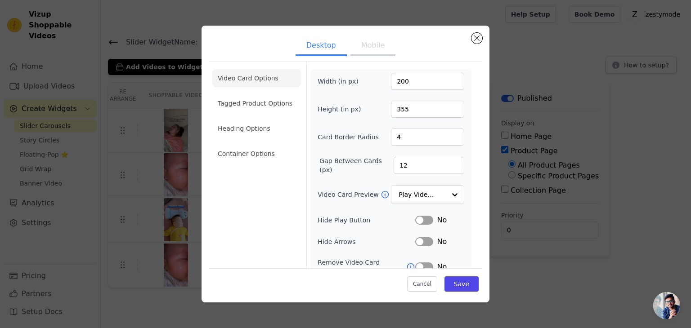
click at [366, 46] on button "Mobile" at bounding box center [372, 46] width 45 height 20
click at [395, 81] on input "600" at bounding box center [427, 81] width 73 height 17
type input "500"
click at [458, 285] on button "Save" at bounding box center [462, 284] width 34 height 15
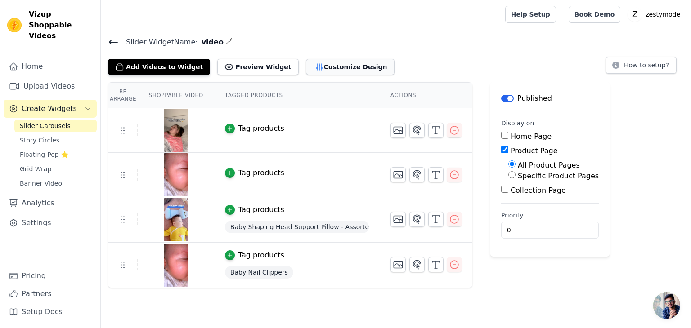
click at [306, 74] on button "Customize Design" at bounding box center [350, 67] width 89 height 16
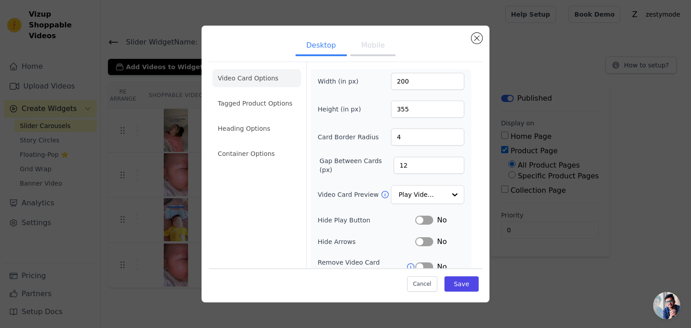
click at [360, 49] on button "Mobile" at bounding box center [372, 46] width 45 height 20
click at [396, 80] on input "500" at bounding box center [427, 81] width 73 height 17
type input "600"
click at [455, 283] on button "Save" at bounding box center [462, 284] width 34 height 15
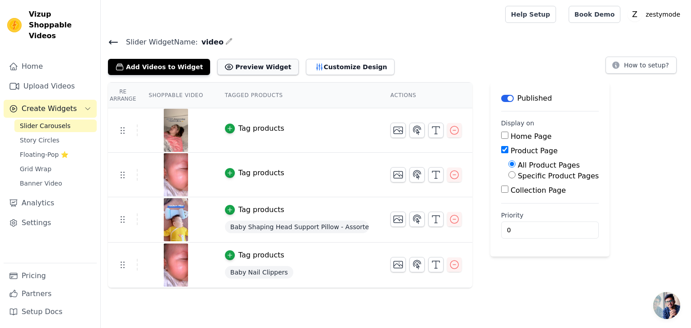
click at [247, 68] on button "Preview Widget" at bounding box center [257, 67] width 81 height 16
click at [319, 72] on button "Customize Design" at bounding box center [350, 67] width 89 height 16
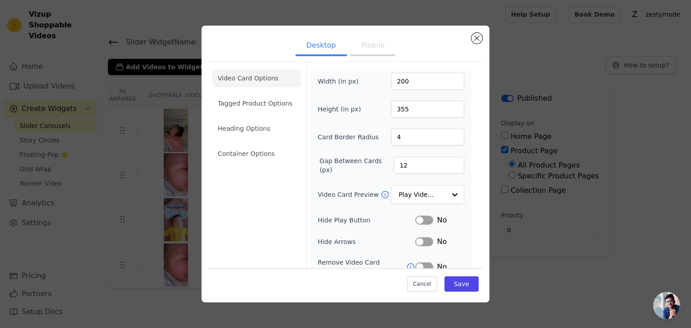
click at [361, 48] on button "Mobile" at bounding box center [372, 46] width 45 height 20
click at [256, 145] on li "Tagged Product Options" at bounding box center [256, 154] width 89 height 18
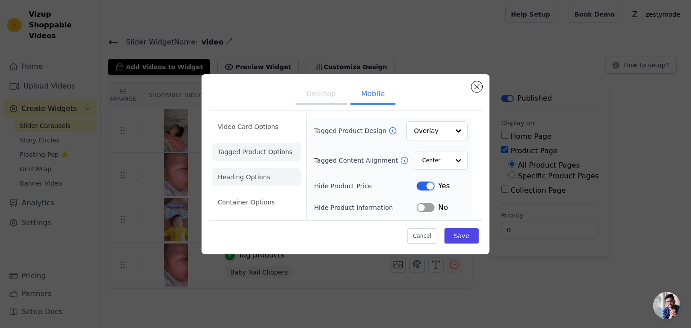
click at [248, 173] on li "Heading Options" at bounding box center [256, 177] width 89 height 18
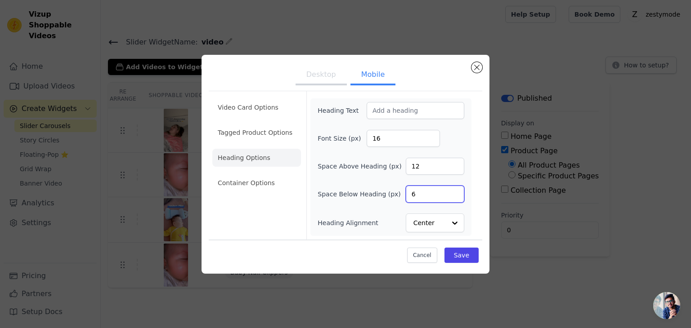
click at [416, 193] on input "6" at bounding box center [435, 194] width 58 height 17
click at [256, 184] on li "Container Options" at bounding box center [256, 183] width 89 height 18
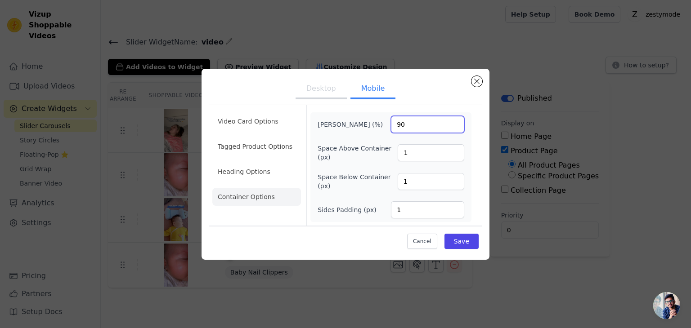
click at [407, 128] on input "90" at bounding box center [427, 124] width 73 height 17
type input "9"
type input "100"
click at [462, 239] on button "Save" at bounding box center [462, 241] width 34 height 15
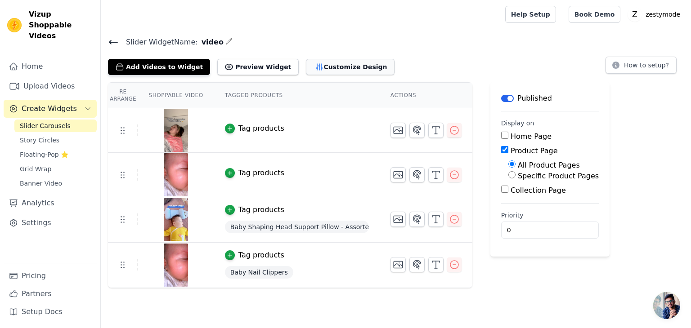
click at [326, 66] on button "Customize Design" at bounding box center [350, 67] width 89 height 16
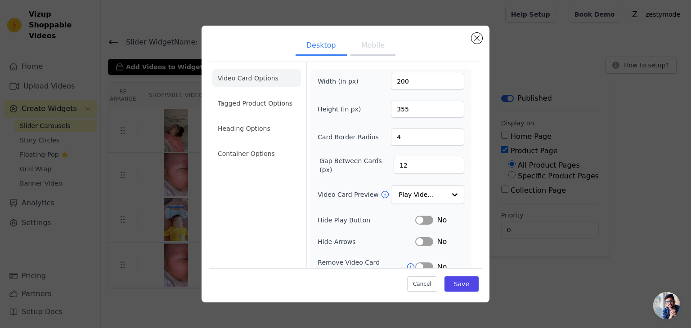
click at [373, 45] on button "Mobile" at bounding box center [372, 46] width 45 height 20
click at [412, 109] on input "160" at bounding box center [427, 109] width 73 height 17
type input "180"
click at [457, 285] on button "Save" at bounding box center [462, 284] width 34 height 15
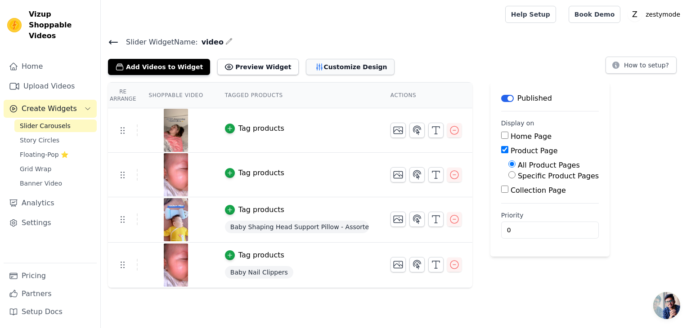
click at [308, 64] on button "Customize Design" at bounding box center [350, 67] width 89 height 16
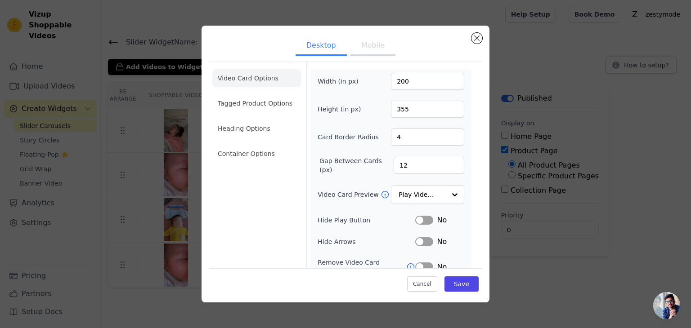
click at [361, 52] on button "Mobile" at bounding box center [372, 46] width 45 height 20
click at [400, 110] on input "180" at bounding box center [427, 109] width 73 height 17
type input "140"
click at [461, 282] on button "Save" at bounding box center [462, 284] width 34 height 15
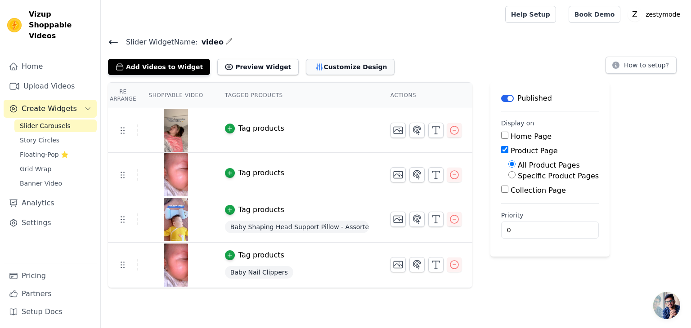
click at [310, 66] on button "Customize Design" at bounding box center [350, 67] width 89 height 16
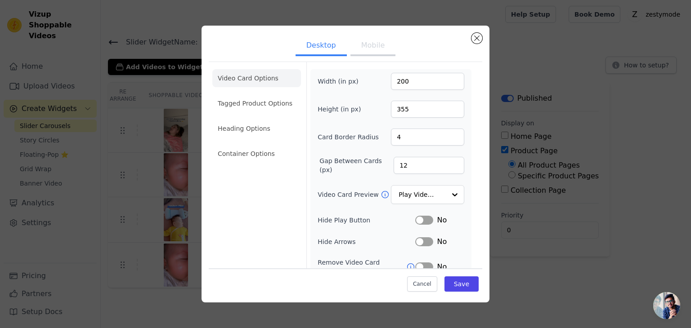
click at [371, 45] on button "Mobile" at bounding box center [372, 46] width 45 height 20
click at [400, 107] on input "140" at bounding box center [427, 109] width 73 height 17
type input "160"
click at [461, 289] on button "Save" at bounding box center [462, 284] width 34 height 15
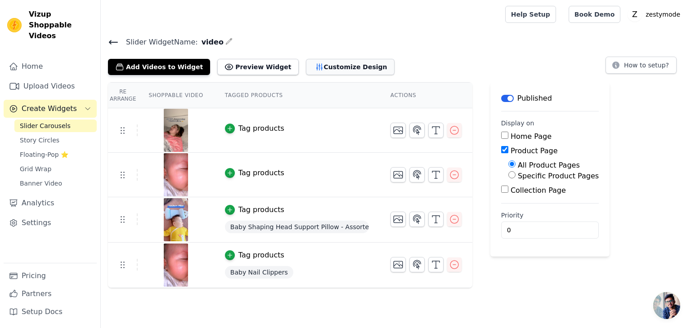
click at [325, 67] on button "Customize Design" at bounding box center [350, 67] width 89 height 16
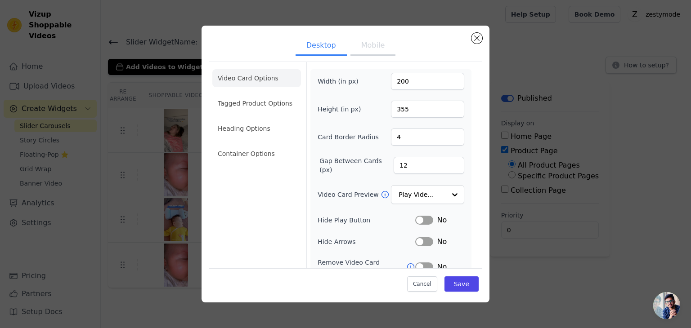
click at [360, 45] on button "Mobile" at bounding box center [372, 46] width 45 height 20
click at [400, 110] on input "160" at bounding box center [427, 109] width 73 height 17
type input "180"
click at [458, 288] on button "Save" at bounding box center [462, 284] width 34 height 15
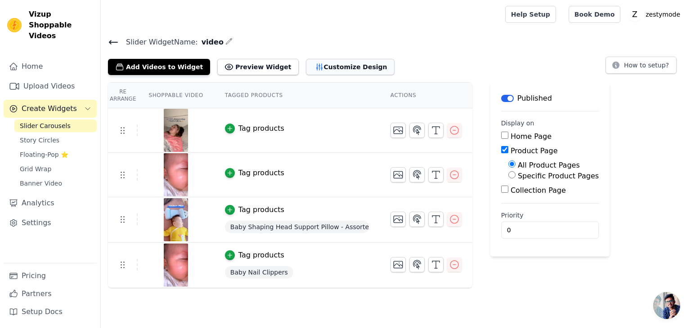
click at [315, 66] on button "Customize Design" at bounding box center [350, 67] width 89 height 16
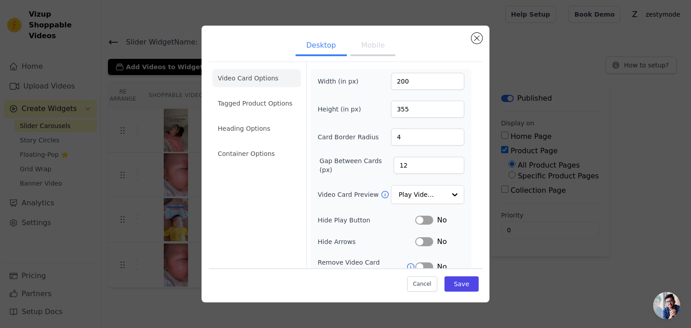
click at [368, 45] on button "Mobile" at bounding box center [372, 46] width 45 height 20
click at [400, 108] on input "180" at bounding box center [427, 109] width 73 height 17
click at [458, 285] on button "Save" at bounding box center [462, 284] width 34 height 15
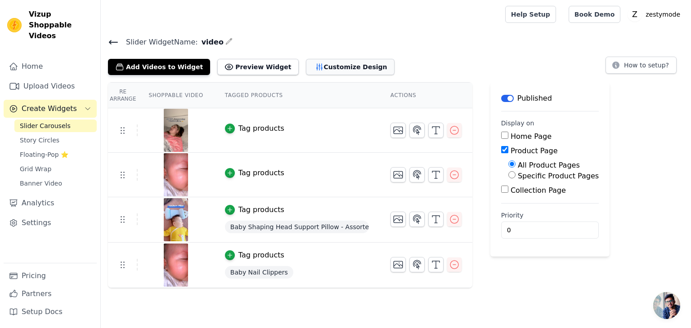
click at [317, 72] on button "Customize Design" at bounding box center [350, 67] width 89 height 16
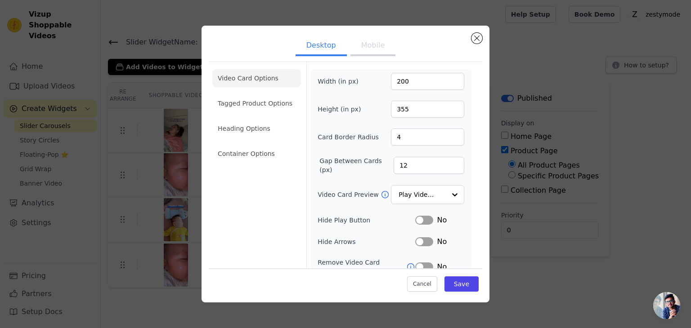
click at [365, 40] on button "Mobile" at bounding box center [372, 46] width 45 height 20
click at [404, 111] on input "180" at bounding box center [427, 109] width 73 height 17
click at [398, 109] on input "180" at bounding box center [427, 109] width 73 height 17
type input "170"
click at [462, 287] on button "Save" at bounding box center [462, 284] width 34 height 15
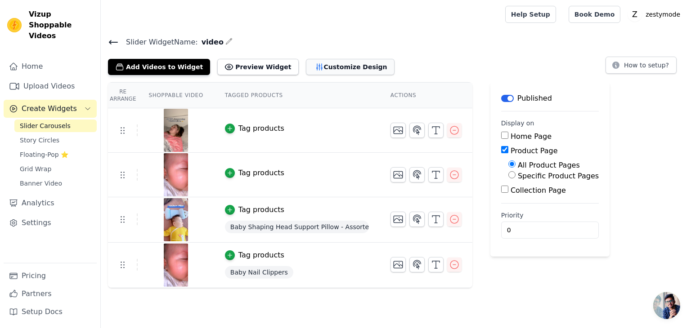
click at [317, 69] on button "Customize Design" at bounding box center [350, 67] width 89 height 16
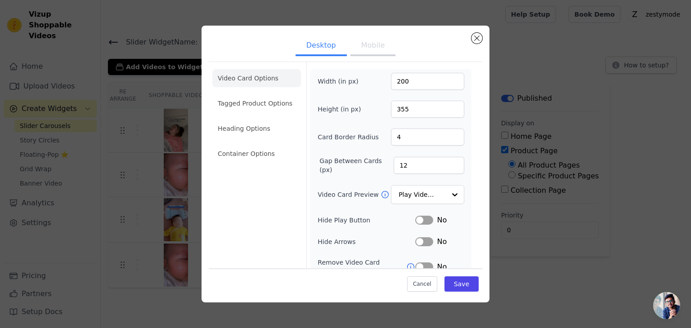
click at [365, 40] on button "Mobile" at bounding box center [372, 46] width 45 height 20
click at [368, 49] on button "Mobile" at bounding box center [372, 46] width 45 height 20
click at [398, 111] on input "170" at bounding box center [427, 109] width 73 height 17
type input "180"
click at [455, 287] on button "Save" at bounding box center [462, 284] width 34 height 15
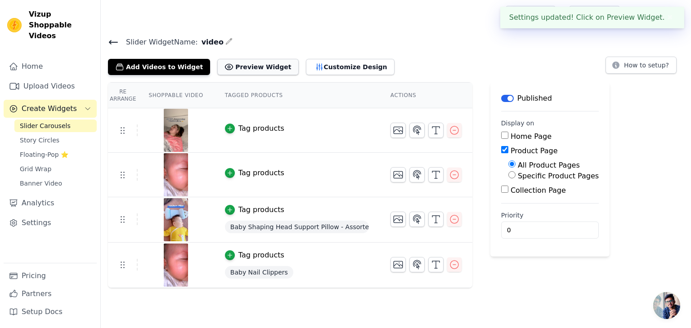
click at [227, 68] on button "Preview Widget" at bounding box center [257, 67] width 81 height 16
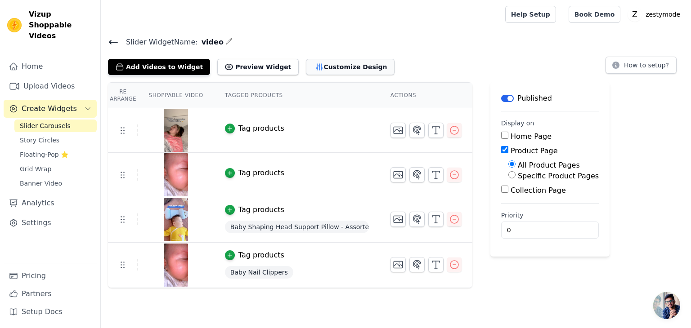
click at [313, 65] on button "Customize Design" at bounding box center [350, 67] width 89 height 16
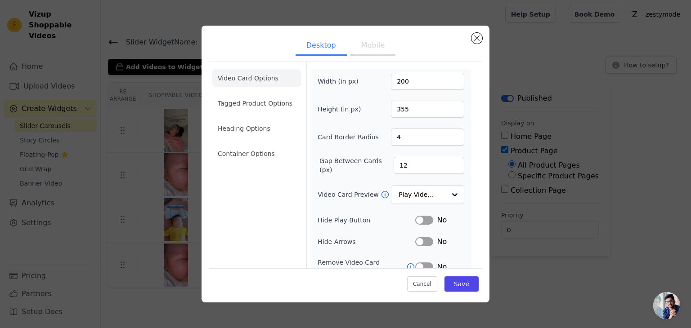
click at [361, 44] on button "Mobile" at bounding box center [372, 46] width 45 height 20
click at [394, 85] on input "600" at bounding box center [427, 81] width 73 height 17
type input "200"
click at [452, 279] on button "Save" at bounding box center [462, 284] width 34 height 15
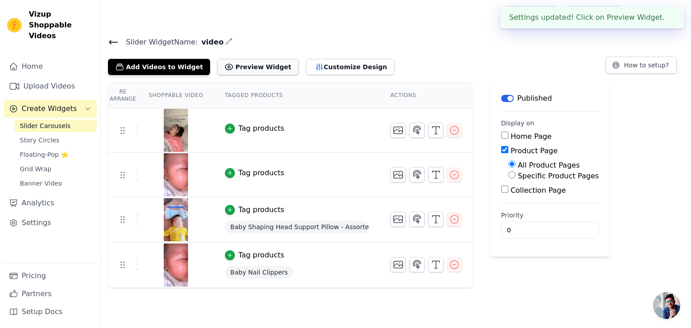
click at [245, 67] on button "Preview Widget" at bounding box center [257, 67] width 81 height 16
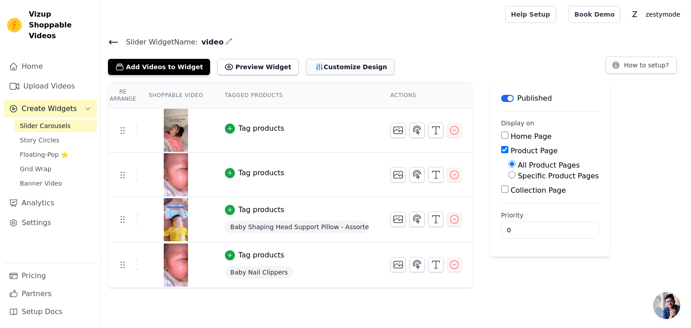
click at [325, 68] on button "Customize Design" at bounding box center [350, 67] width 89 height 16
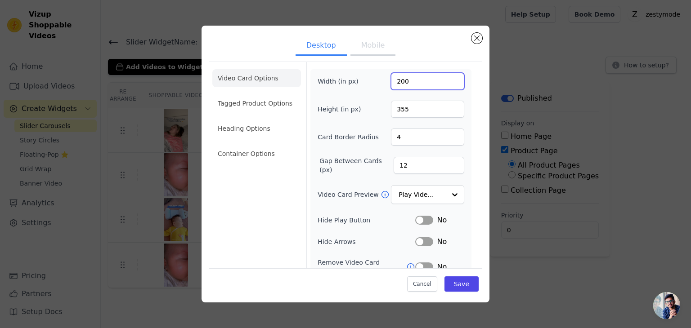
click at [400, 78] on input "200" at bounding box center [427, 81] width 73 height 17
type input "20"
click at [457, 282] on button "Save" at bounding box center [462, 284] width 34 height 15
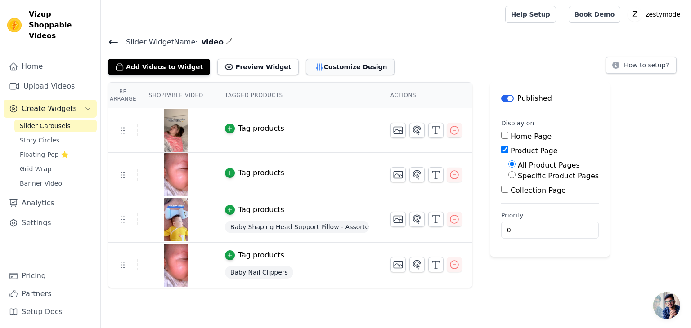
click at [336, 59] on button "Customize Design" at bounding box center [350, 67] width 89 height 16
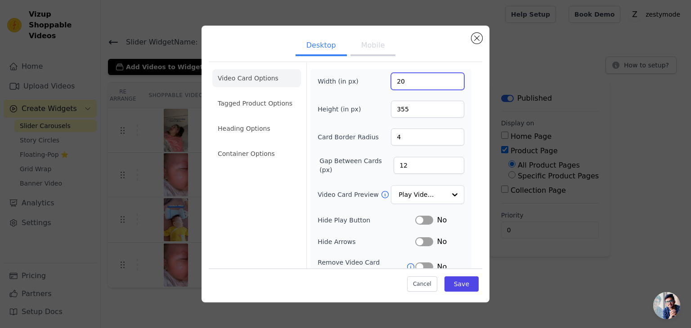
click at [405, 80] on input "20" at bounding box center [427, 81] width 73 height 17
type input "101"
click at [403, 110] on input "355" at bounding box center [427, 109] width 73 height 17
type input "180"
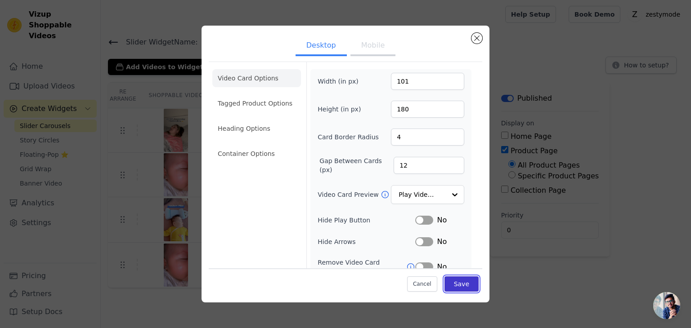
click at [448, 286] on button "Save" at bounding box center [462, 284] width 34 height 15
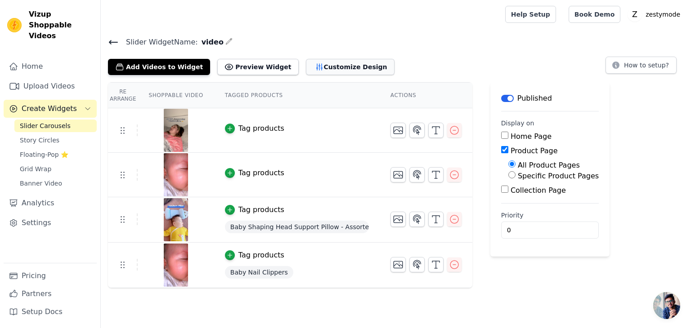
click at [306, 65] on button "Customize Design" at bounding box center [350, 67] width 89 height 16
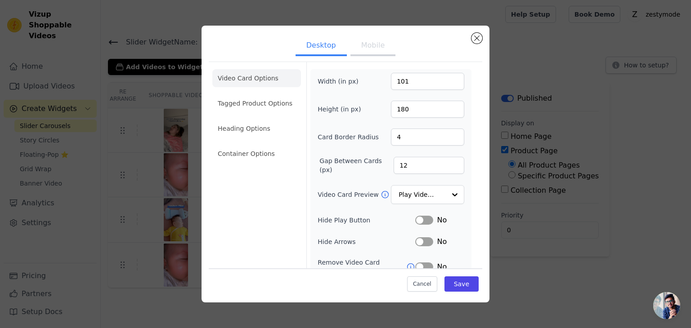
click at [364, 49] on button "Mobile" at bounding box center [372, 46] width 45 height 20
click at [272, 145] on li "Tagged Product Options" at bounding box center [256, 154] width 89 height 18
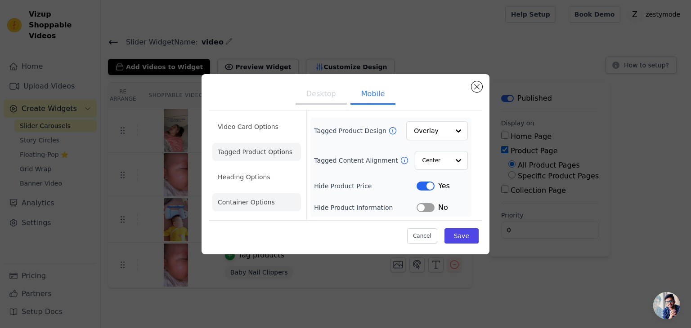
click at [248, 202] on li "Container Options" at bounding box center [256, 202] width 89 height 18
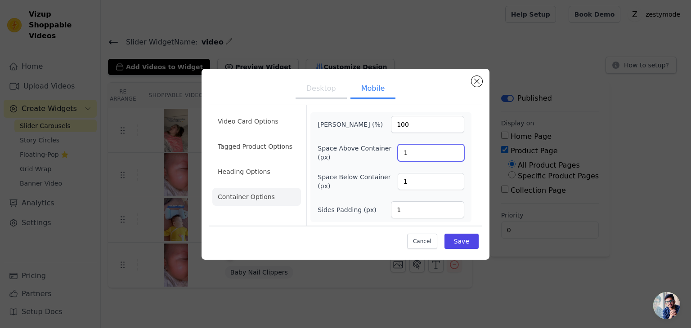
click at [405, 153] on input "1" at bounding box center [431, 152] width 67 height 17
type input "0"
click at [404, 180] on input "1" at bounding box center [431, 181] width 67 height 17
type input "0"
click at [403, 210] on input "1" at bounding box center [427, 210] width 73 height 17
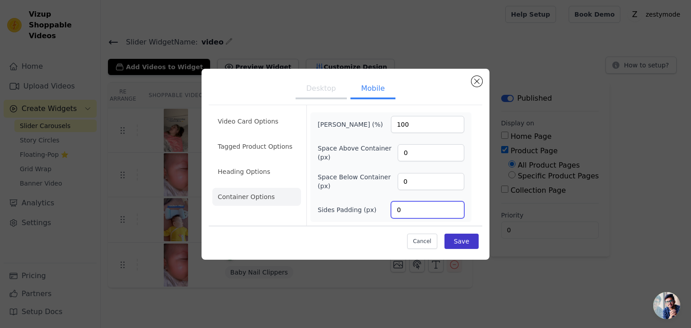
type input "0"
click at [453, 242] on button "Save" at bounding box center [462, 241] width 34 height 15
